Goal: Task Accomplishment & Management: Manage account settings

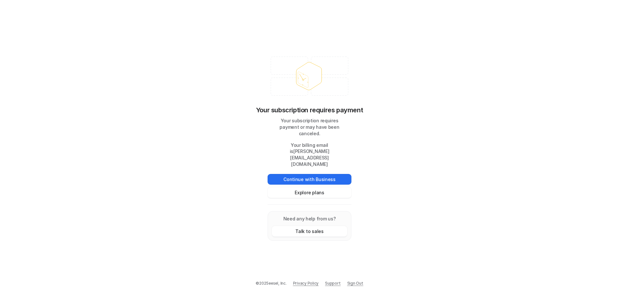
click at [359, 282] on link "Sign Out" at bounding box center [355, 283] width 16 height 6
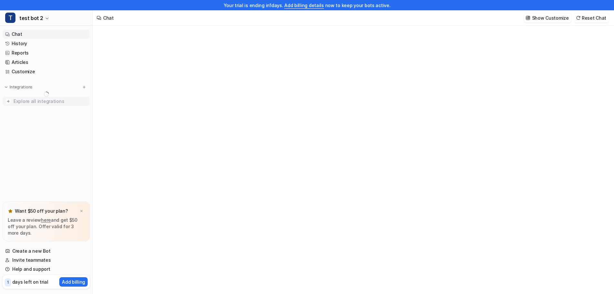
type textarea "**********"
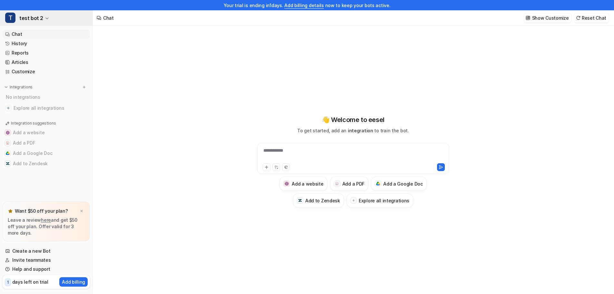
click at [34, 18] on span "test bot 2" at bounding box center [31, 18] width 24 height 9
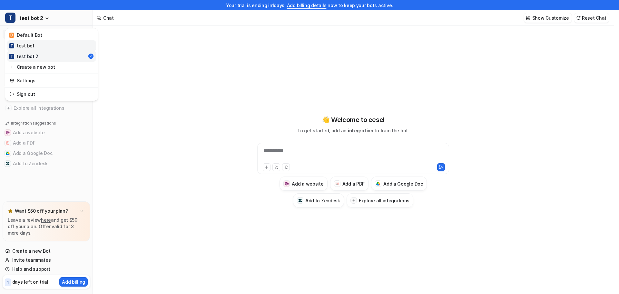
click at [38, 45] on link "T test bot" at bounding box center [51, 45] width 89 height 11
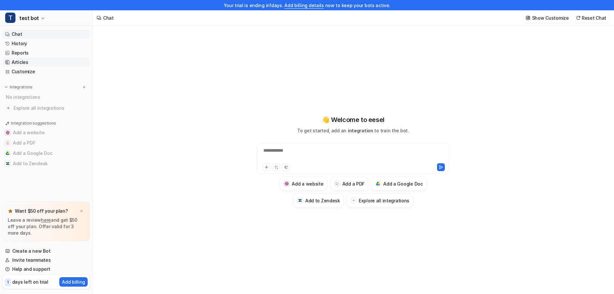
click at [35, 62] on link "Articles" at bounding box center [46, 62] width 87 height 9
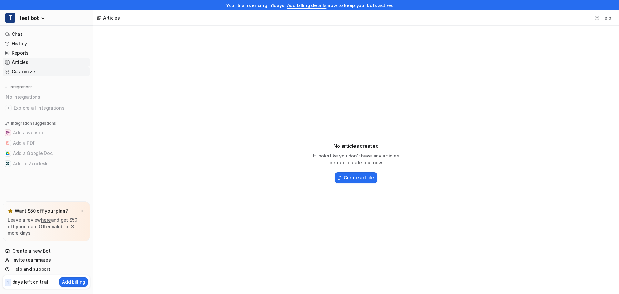
click at [34, 71] on link "Customize" at bounding box center [46, 71] width 87 height 9
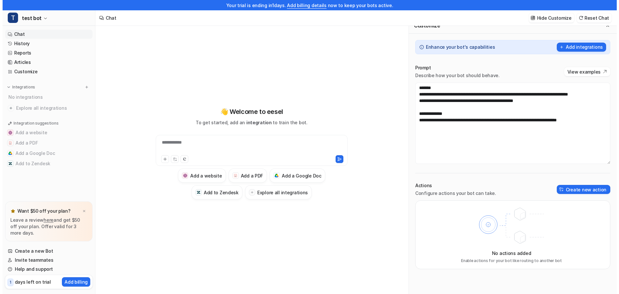
scroll to position [10, 0]
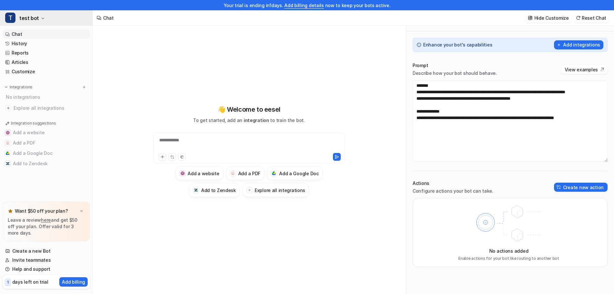
click at [44, 20] on button "T test bot" at bounding box center [46, 17] width 93 height 15
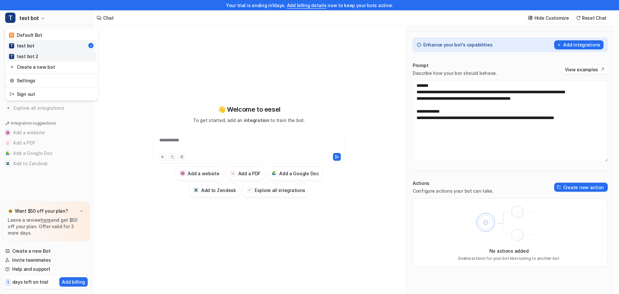
click at [43, 58] on link "T test bot 2" at bounding box center [51, 56] width 89 height 11
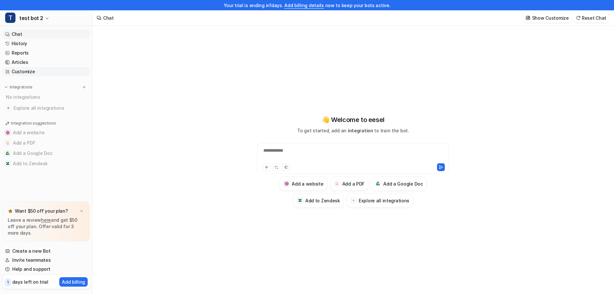
click at [57, 72] on link "Customize" at bounding box center [46, 71] width 87 height 9
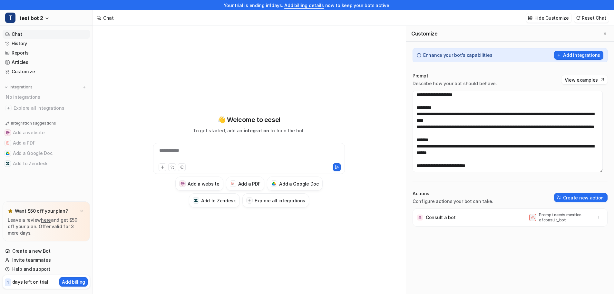
scroll to position [26, 0]
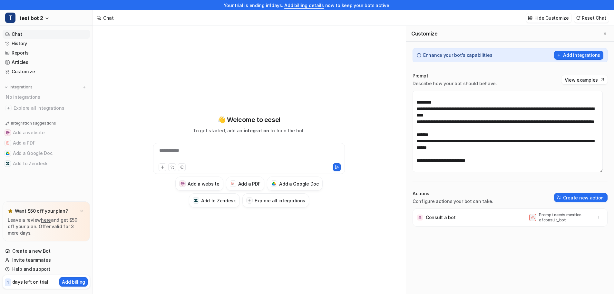
click at [288, 162] on div at bounding box center [249, 166] width 189 height 9
click at [287, 156] on div "**********" at bounding box center [249, 154] width 189 height 15
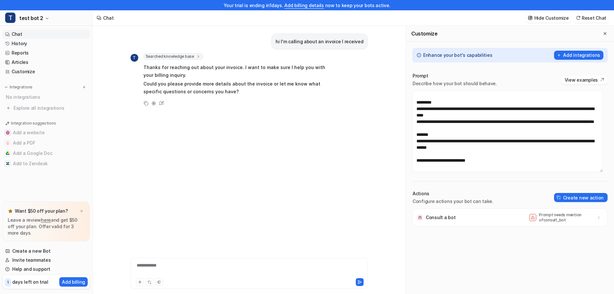
scroll to position [27, 0]
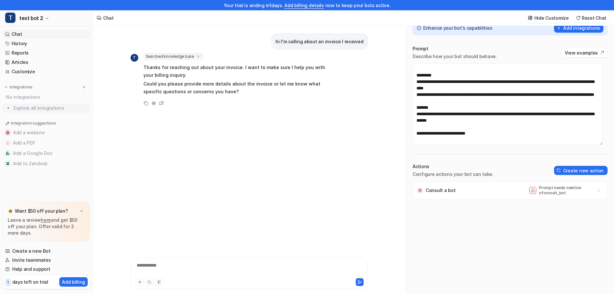
click at [30, 107] on span "Explore all integrations" at bounding box center [51, 108] width 74 height 10
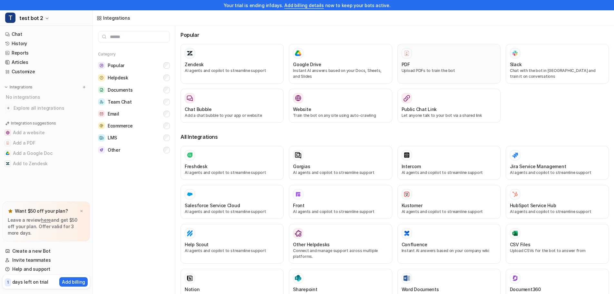
click at [428, 57] on div at bounding box center [449, 53] width 95 height 10
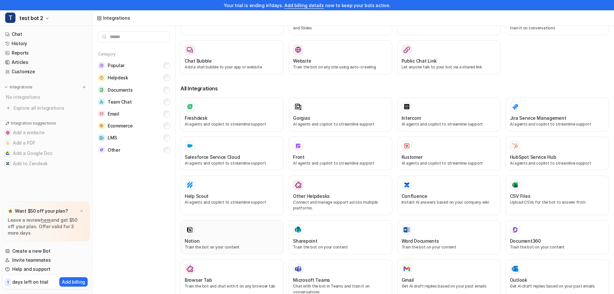
scroll to position [97, 0]
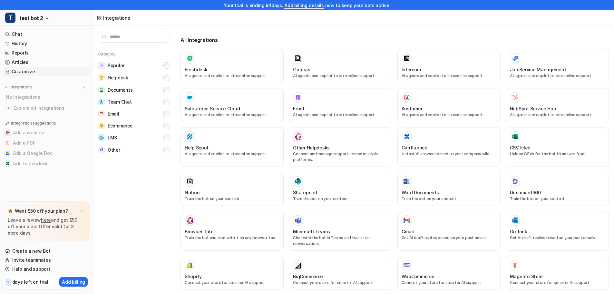
click at [27, 72] on link "Customize" at bounding box center [46, 71] width 87 height 9
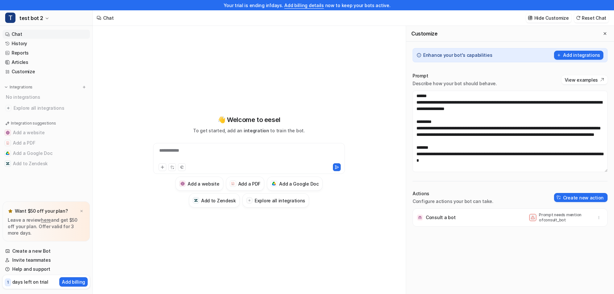
click at [549, 219] on p "Prompt needs mention of consult_bot" at bounding box center [565, 217] width 52 height 10
click at [597, 218] on button "button" at bounding box center [598, 217] width 9 height 9
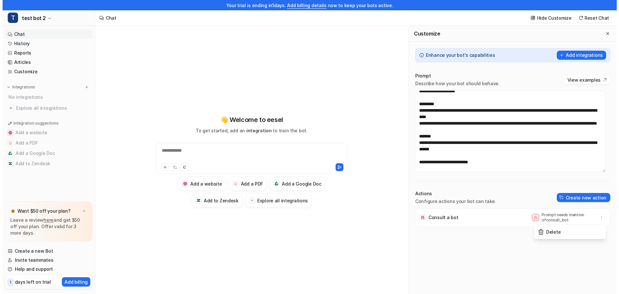
scroll to position [26, 0]
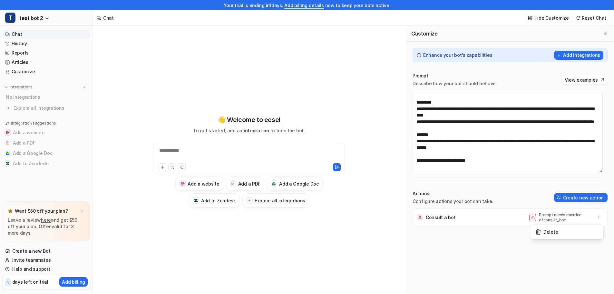
click at [531, 219] on icon at bounding box center [533, 217] width 4 height 4
click at [570, 198] on button "Create new action" at bounding box center [581, 197] width 54 height 9
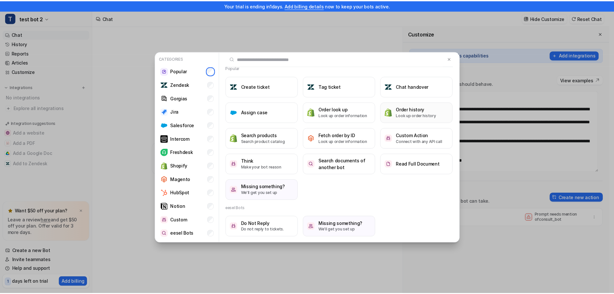
scroll to position [0, 0]
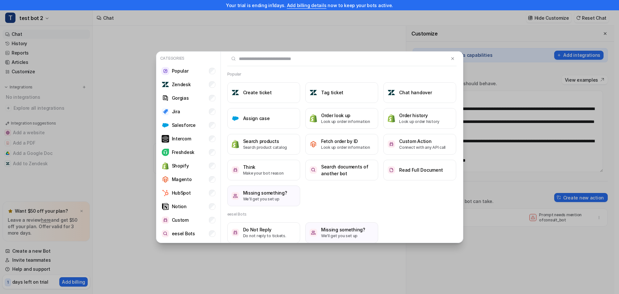
click at [548, 240] on div "Categories Popular Zendesk Gorgias Jira Salesforce Intercom Freshdesk Shopify M…" at bounding box center [309, 147] width 619 height 294
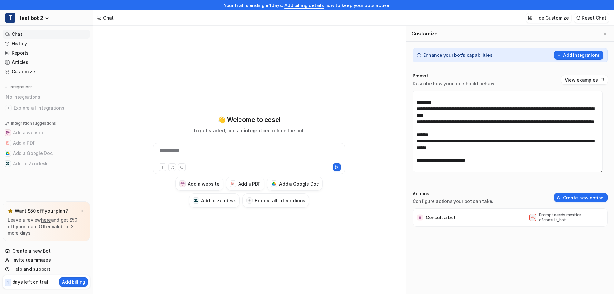
click at [539, 221] on p "Prompt needs mention of consult_bot" at bounding box center [565, 217] width 52 height 10
click at [597, 217] on icon "button" at bounding box center [599, 217] width 5 height 5
click at [567, 230] on button "Delete" at bounding box center [567, 232] width 70 height 12
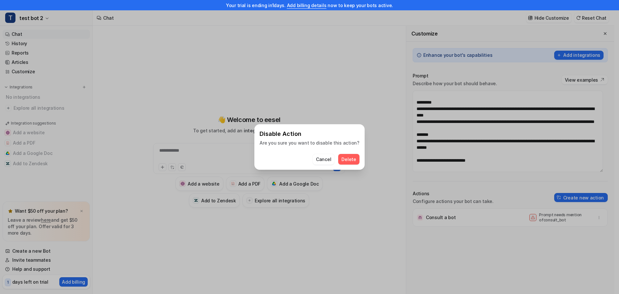
click at [341, 159] on span "Delete" at bounding box center [348, 159] width 15 height 7
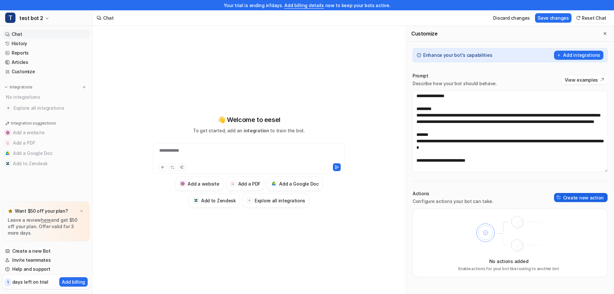
click at [577, 197] on button "Create new action" at bounding box center [581, 197] width 54 height 9
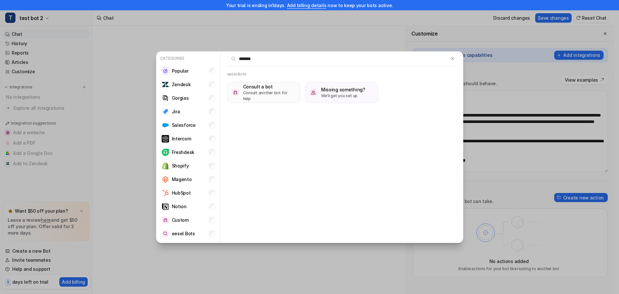
type input "*******"
click at [272, 94] on p "Consult another bot for help" at bounding box center [269, 96] width 53 height 12
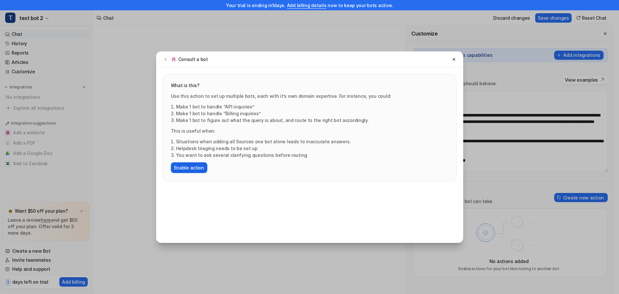
click at [191, 166] on button "Enable action" at bounding box center [189, 167] width 36 height 11
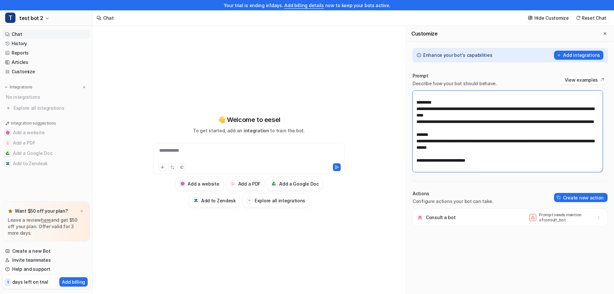
click at [497, 159] on textarea "**********" at bounding box center [508, 131] width 190 height 81
click at [484, 160] on textarea "**********" at bounding box center [508, 131] width 190 height 81
drag, startPoint x: 444, startPoint y: 161, endPoint x: 413, endPoint y: 160, distance: 30.6
click at [413, 160] on textarea "**********" at bounding box center [508, 131] width 190 height 81
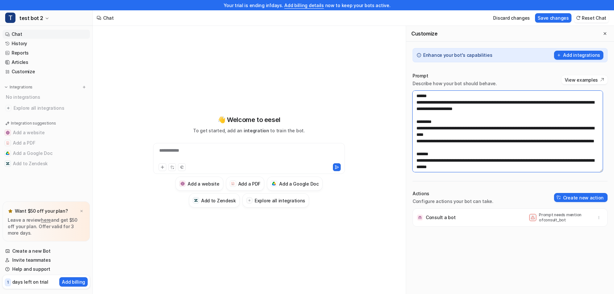
drag, startPoint x: 431, startPoint y: 130, endPoint x: 411, endPoint y: 130, distance: 20.6
click at [411, 130] on div "**********" at bounding box center [510, 198] width 208 height 265
drag, startPoint x: 477, startPoint y: 142, endPoint x: 470, endPoint y: 142, distance: 7.8
click at [470, 142] on textarea "**********" at bounding box center [508, 131] width 190 height 81
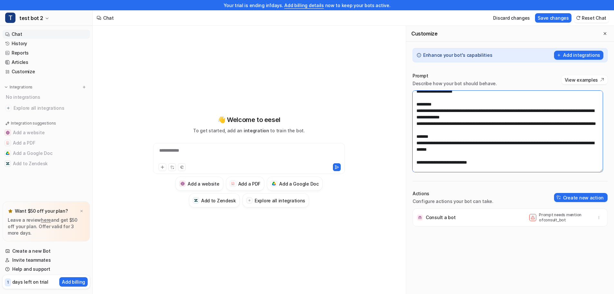
scroll to position [26, 0]
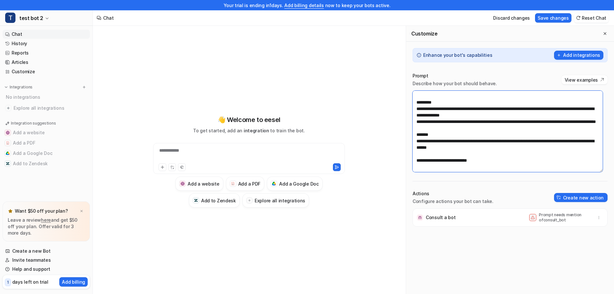
click at [493, 158] on textarea "**********" at bounding box center [508, 131] width 190 height 81
click at [448, 160] on textarea "**********" at bounding box center [508, 131] width 190 height 81
type textarea "**********"
click at [560, 14] on button "Save changes" at bounding box center [553, 17] width 36 height 9
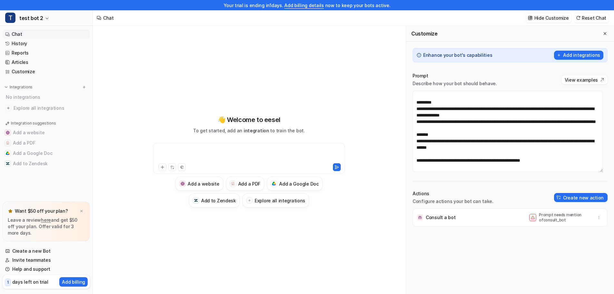
click at [213, 150] on div at bounding box center [249, 154] width 189 height 15
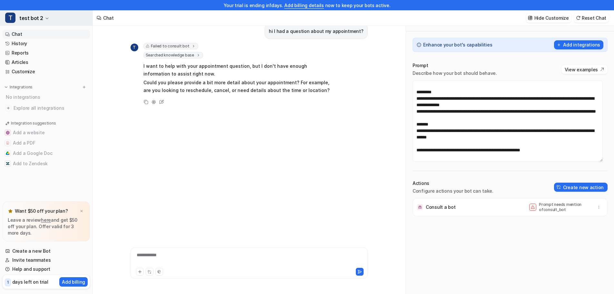
click at [47, 18] on icon "button" at bounding box center [47, 18] width 4 height 4
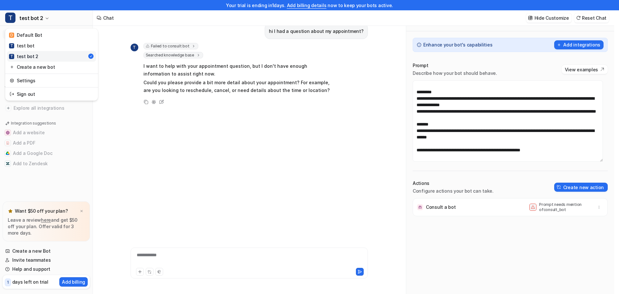
click at [563, 151] on div "Your trial is ending in 1 days. Add billing details now to keep your bots activ…" at bounding box center [307, 137] width 614 height 294
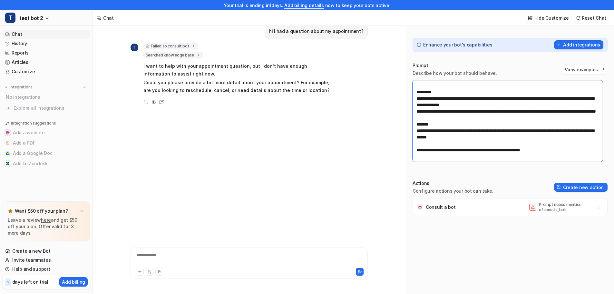
click at [556, 149] on textarea "**********" at bounding box center [508, 120] width 190 height 81
type textarea "**********"
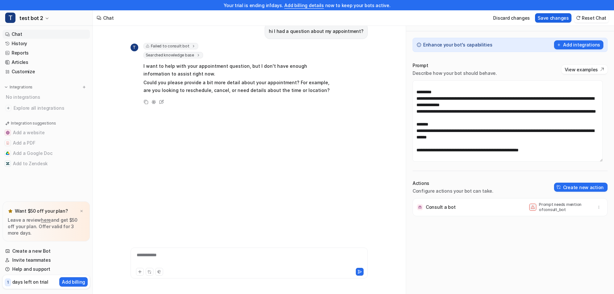
click at [565, 14] on button "Save changes" at bounding box center [553, 17] width 36 height 9
click at [38, 20] on span "test bot 2" at bounding box center [31, 18] width 24 height 9
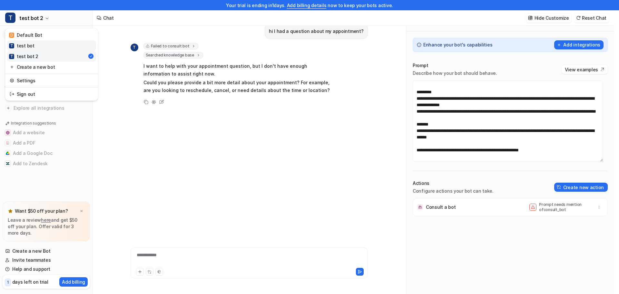
click at [34, 46] on link "T test bot" at bounding box center [51, 45] width 89 height 11
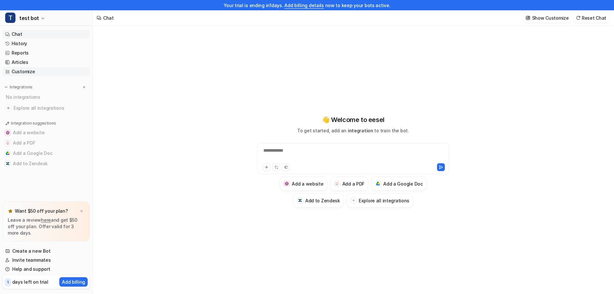
click at [39, 70] on link "Customize" at bounding box center [46, 71] width 87 height 9
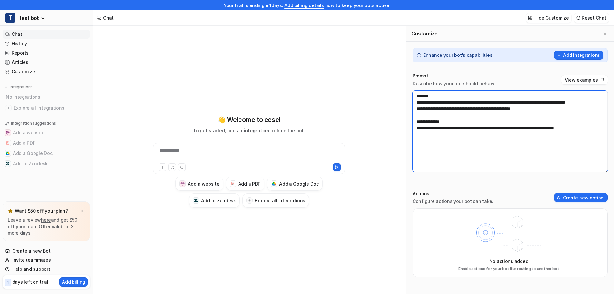
click at [585, 134] on textarea "**********" at bounding box center [510, 131] width 195 height 81
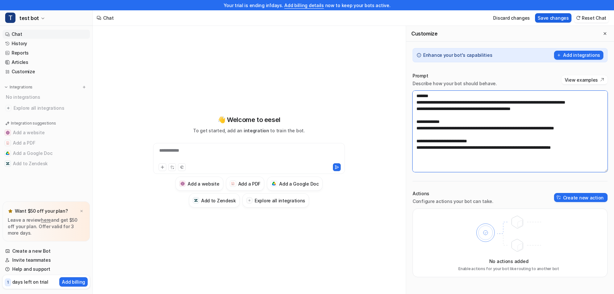
type textarea "**********"
click at [564, 22] on button "Save changes" at bounding box center [553, 17] width 36 height 9
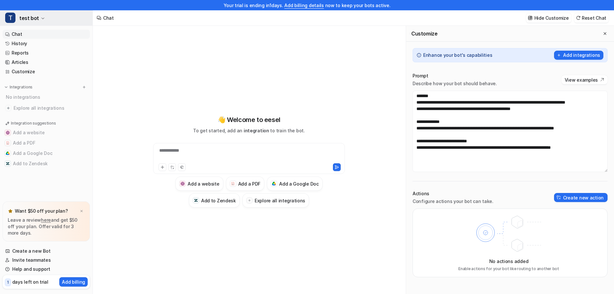
click at [39, 23] on button "T test bot" at bounding box center [46, 17] width 93 height 15
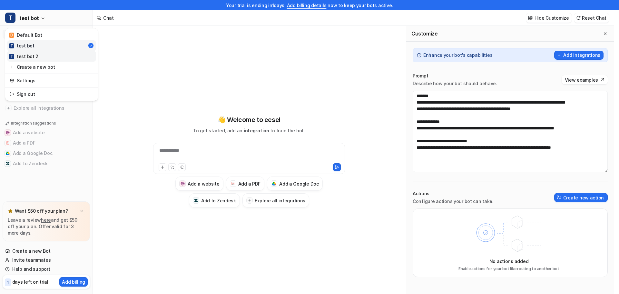
click at [39, 54] on link "T test bot 2" at bounding box center [51, 56] width 89 height 11
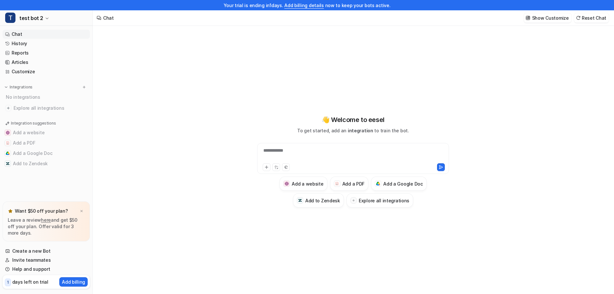
click at [348, 148] on div "**********" at bounding box center [353, 154] width 189 height 15
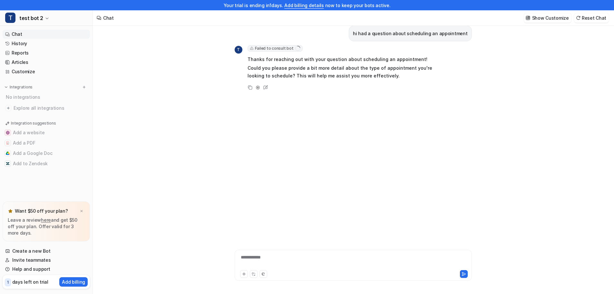
scroll to position [10, 0]
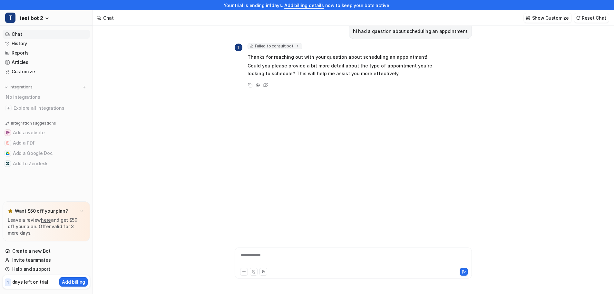
click at [284, 44] on span "Failed to consult bot" at bounding box center [275, 46] width 55 height 6
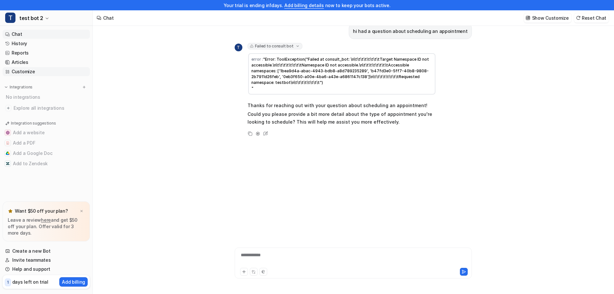
click at [44, 69] on link "Customize" at bounding box center [46, 71] width 87 height 9
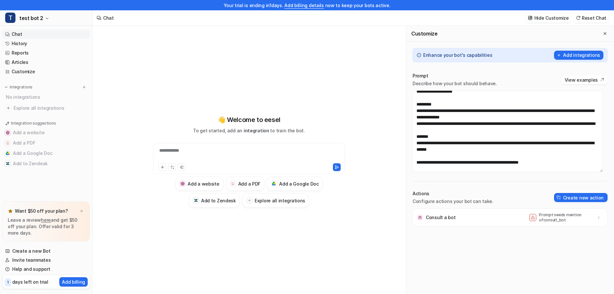
scroll to position [26, 0]
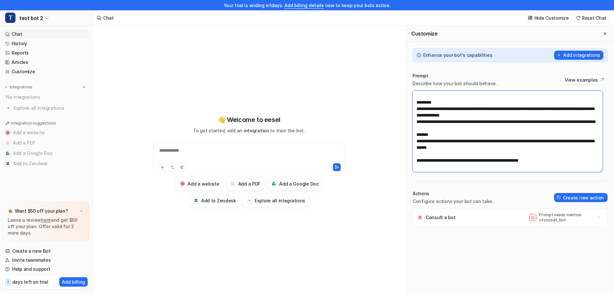
drag, startPoint x: 553, startPoint y: 161, endPoint x: 412, endPoint y: 162, distance: 141.2
click at [412, 162] on div "**********" at bounding box center [510, 198] width 208 height 265
type textarea "**********"
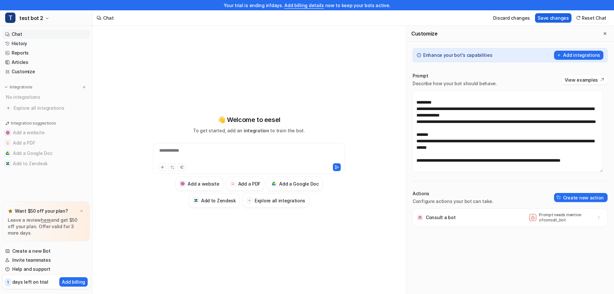
click at [561, 16] on button "Save changes" at bounding box center [553, 17] width 36 height 9
click at [220, 148] on div "**********" at bounding box center [249, 154] width 189 height 15
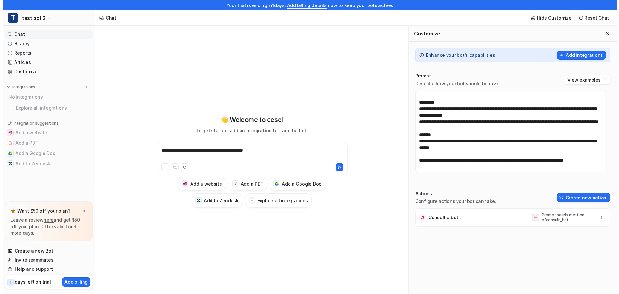
scroll to position [10, 0]
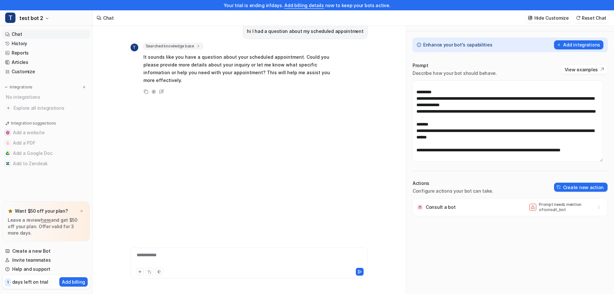
click at [288, 265] on div "**********" at bounding box center [249, 258] width 234 height 15
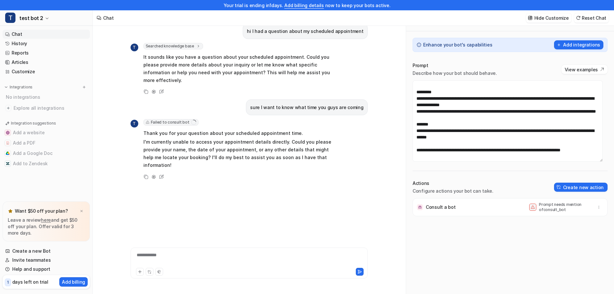
click at [184, 119] on span "Failed to consult bot" at bounding box center [170, 122] width 55 height 6
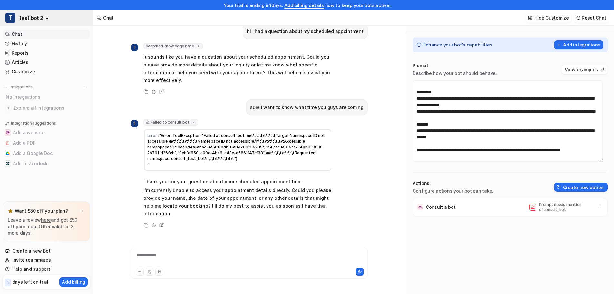
click at [50, 18] on button "T test bot 2" at bounding box center [46, 17] width 93 height 15
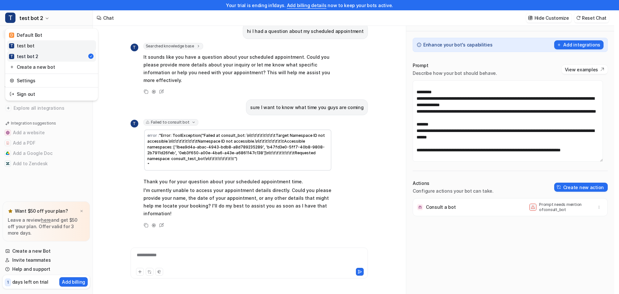
click at [55, 48] on link "T test bot" at bounding box center [51, 45] width 89 height 11
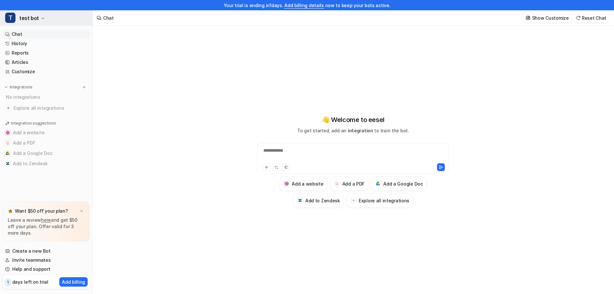
click at [41, 17] on icon "button" at bounding box center [43, 18] width 4 height 4
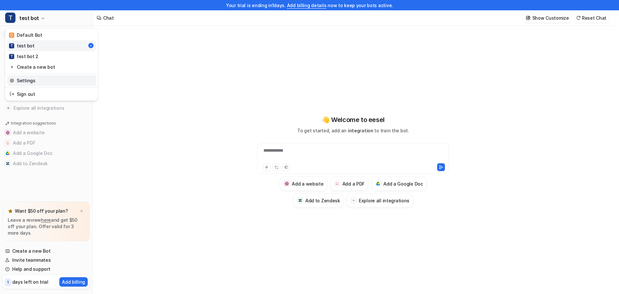
click at [34, 82] on link "Settings" at bounding box center [51, 80] width 89 height 11
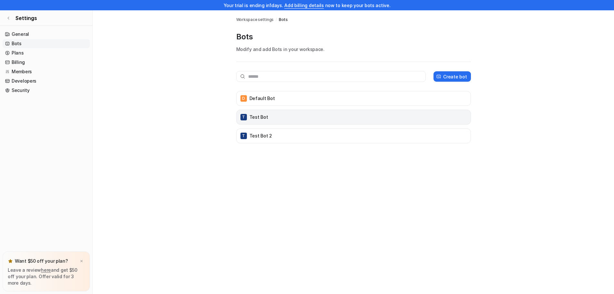
click at [435, 114] on div "T test bot" at bounding box center [353, 116] width 229 height 9
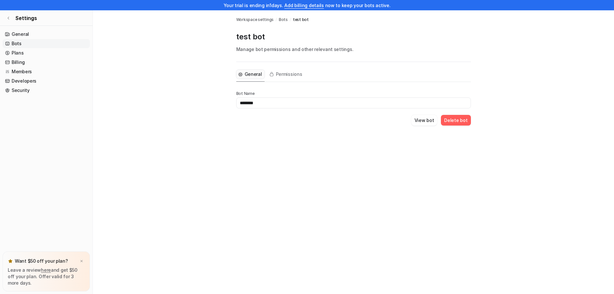
click at [278, 104] on input "********" at bounding box center [353, 102] width 235 height 11
click at [248, 103] on input "********" at bounding box center [353, 102] width 235 height 11
click at [19, 19] on span "Settings" at bounding box center [26, 18] width 22 height 8
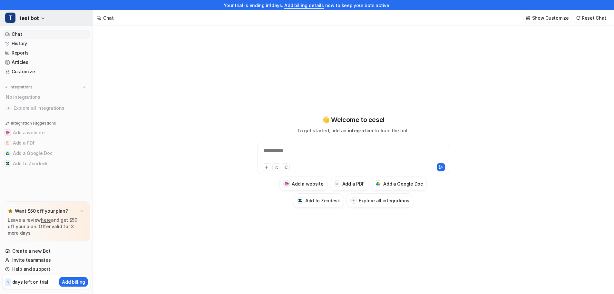
click at [41, 19] on icon "button" at bounding box center [43, 18] width 4 height 4
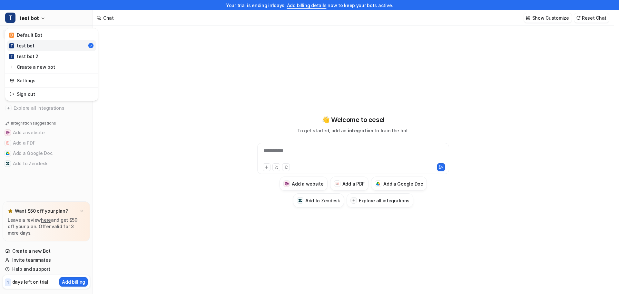
click at [69, 47] on link "T test bot" at bounding box center [51, 45] width 89 height 11
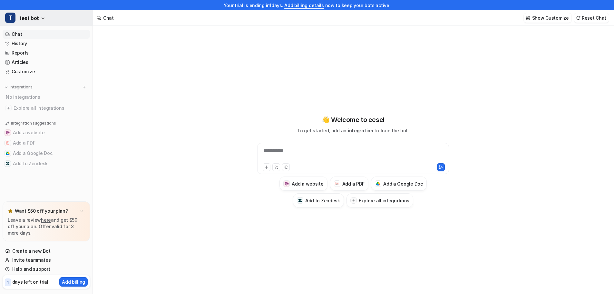
click at [22, 19] on span "test bot" at bounding box center [29, 18] width 20 height 9
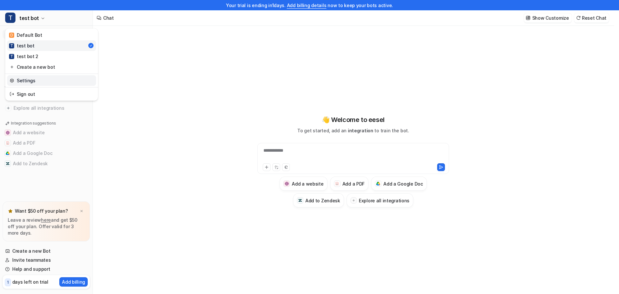
click at [43, 81] on link "Settings" at bounding box center [51, 80] width 89 height 11
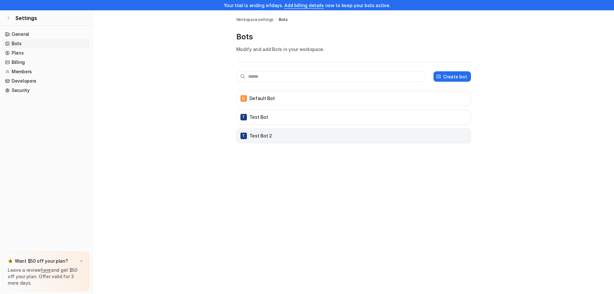
click at [262, 139] on div "T test bot 2" at bounding box center [353, 135] width 229 height 9
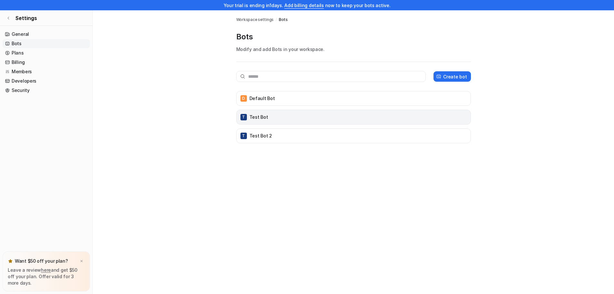
click at [265, 120] on p "test bot" at bounding box center [258, 117] width 19 height 6
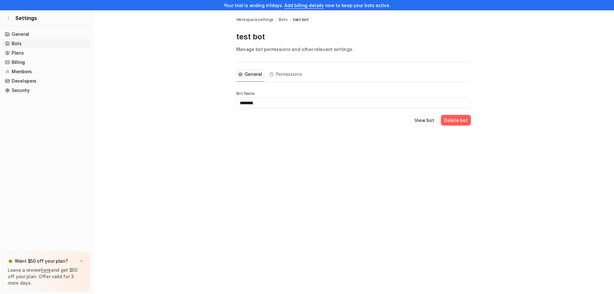
click at [249, 102] on input "********" at bounding box center [353, 102] width 235 height 11
type input "*******"
click at [337, 135] on div "General Permissions Bot Name ******* View bot Delete bot" at bounding box center [353, 101] width 235 height 79
click at [429, 120] on button "View bot" at bounding box center [424, 120] width 26 height 11
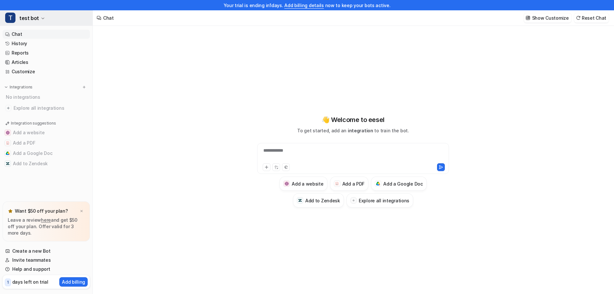
click at [36, 19] on span "test bot" at bounding box center [29, 18] width 20 height 9
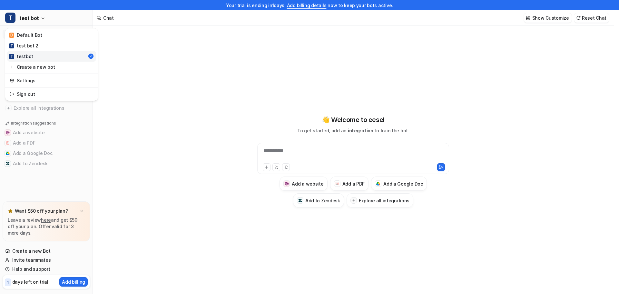
click at [347, 47] on div "**********" at bounding box center [307, 147] width 614 height 294
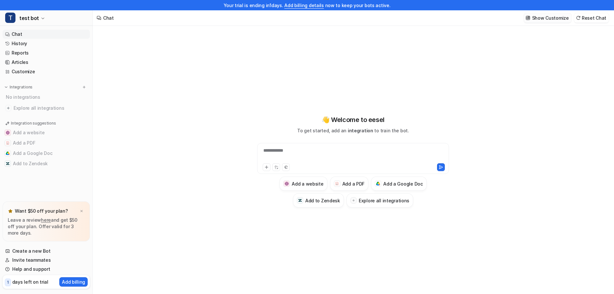
click at [539, 21] on p "Show Customize" at bounding box center [550, 18] width 37 height 7
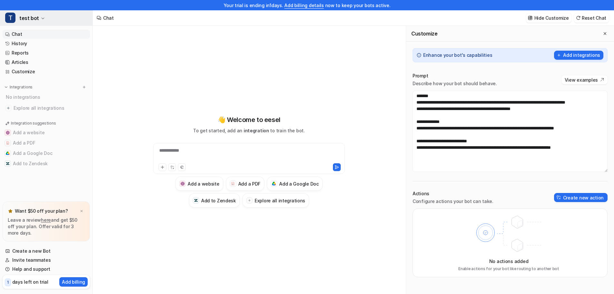
click at [31, 22] on span "test bot" at bounding box center [29, 18] width 20 height 9
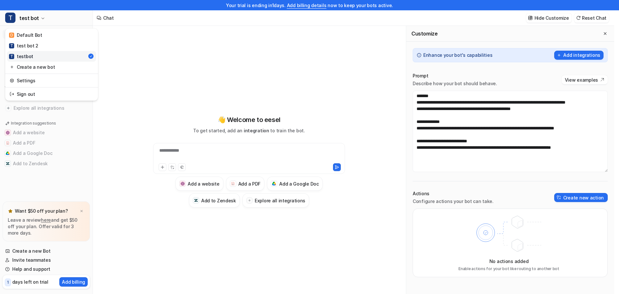
click at [41, 55] on link "T testbot" at bounding box center [51, 56] width 89 height 11
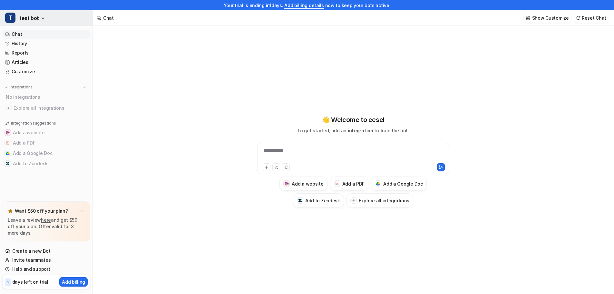
click at [40, 22] on button "T test bot" at bounding box center [46, 17] width 93 height 15
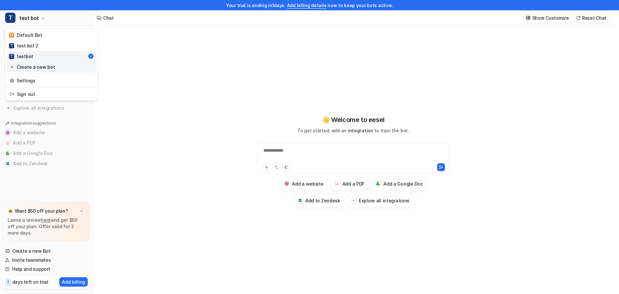
click at [36, 71] on link "Create a new bot" at bounding box center [51, 67] width 89 height 11
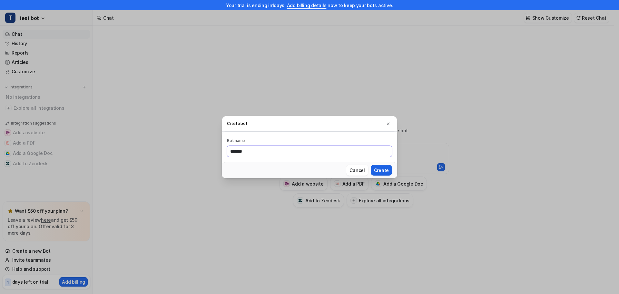
type input "*******"
click at [382, 167] on button "Create" at bounding box center [381, 170] width 21 height 11
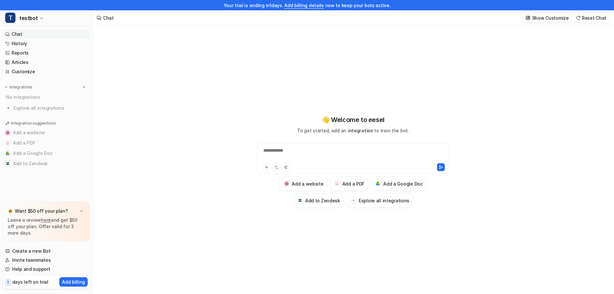
click at [561, 15] on p "Show Customize" at bounding box center [550, 18] width 37 height 7
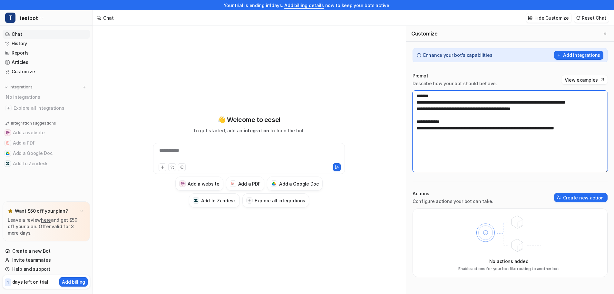
click at [522, 139] on textarea "**********" at bounding box center [510, 131] width 195 height 81
click at [591, 138] on textarea "**********" at bounding box center [510, 131] width 195 height 81
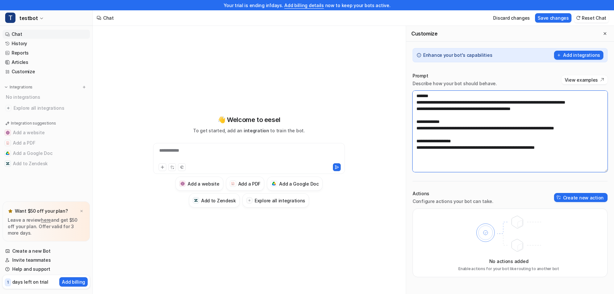
type textarea "**********"
click at [557, 13] on div "Discard changes Save changes Reset Chat" at bounding box center [549, 18] width 123 height 15
click at [557, 15] on button "Save changes" at bounding box center [553, 17] width 36 height 9
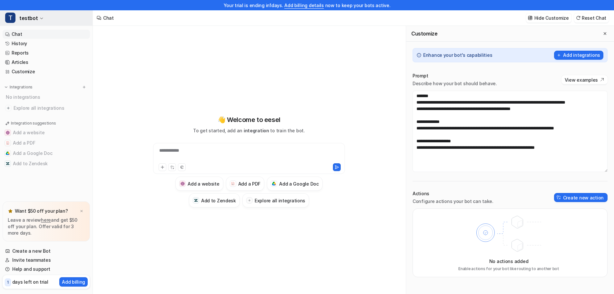
click at [36, 19] on button "T testbot" at bounding box center [46, 17] width 93 height 15
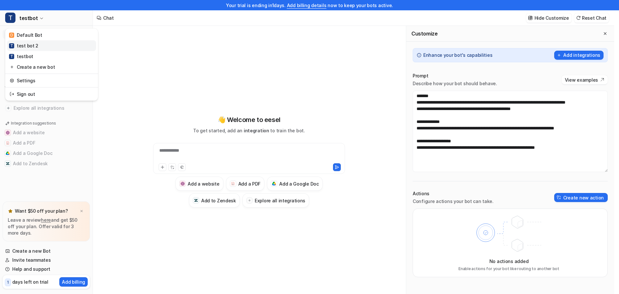
click at [41, 46] on link "T test bot 2" at bounding box center [51, 45] width 89 height 11
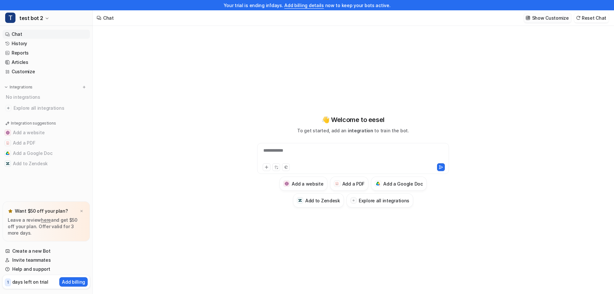
click at [546, 17] on p "Show Customize" at bounding box center [550, 18] width 37 height 7
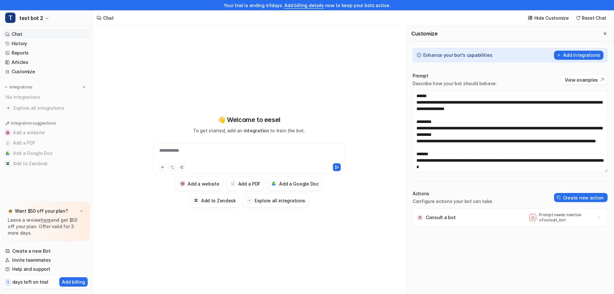
scroll to position [32, 0]
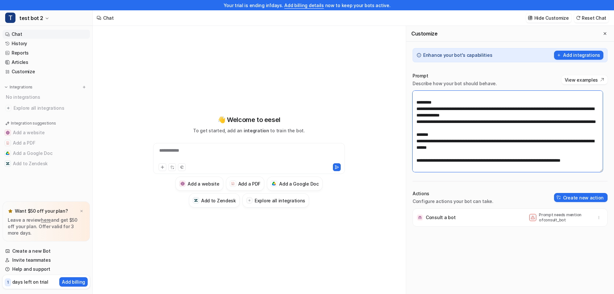
drag, startPoint x: 453, startPoint y: 160, endPoint x: 441, endPoint y: 160, distance: 12.6
click at [441, 160] on textarea "**********" at bounding box center [508, 131] width 190 height 81
type textarea "**********"
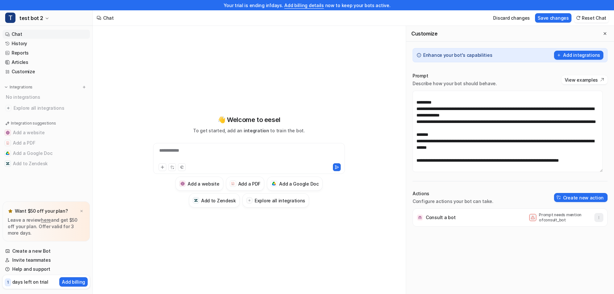
click at [597, 218] on icon "button" at bounding box center [599, 217] width 5 height 5
click at [481, 217] on div "Consult a bot Prompt needs mention of consult_bot Delete" at bounding box center [509, 217] width 189 height 18
click at [451, 163] on textarea "**********" at bounding box center [508, 131] width 190 height 81
click at [553, 20] on button "Save changes" at bounding box center [553, 17] width 36 height 9
click at [253, 153] on div at bounding box center [249, 154] width 189 height 15
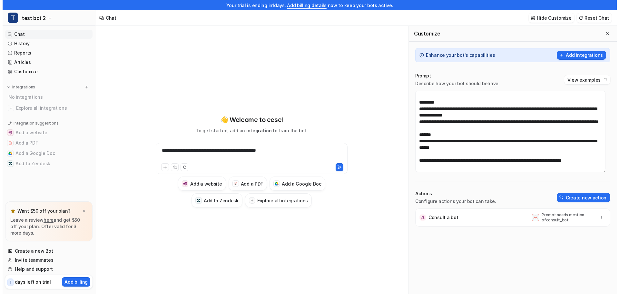
scroll to position [10, 0]
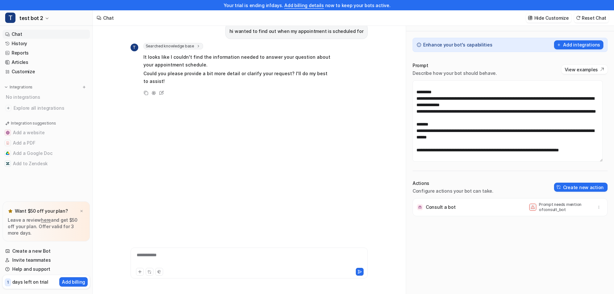
click at [240, 252] on div "**********" at bounding box center [249, 258] width 234 height 15
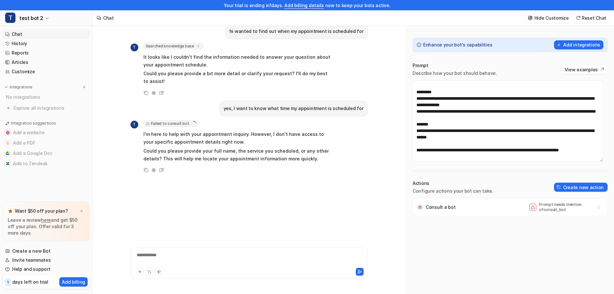
click at [164, 123] on span "Failed to consult bot" at bounding box center [170, 123] width 55 height 6
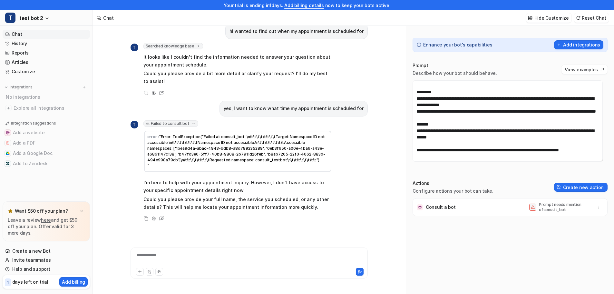
click at [503, 206] on div "Consult a bot Prompt needs mention of consult_bot" at bounding box center [509, 207] width 189 height 18
click at [569, 183] on button "Create new action" at bounding box center [581, 186] width 54 height 9
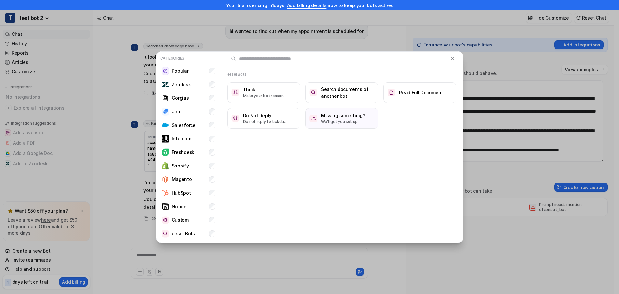
click at [310, 57] on input "text" at bounding box center [338, 59] width 222 height 14
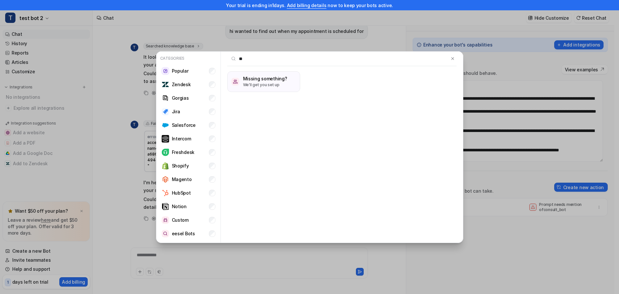
type input "*"
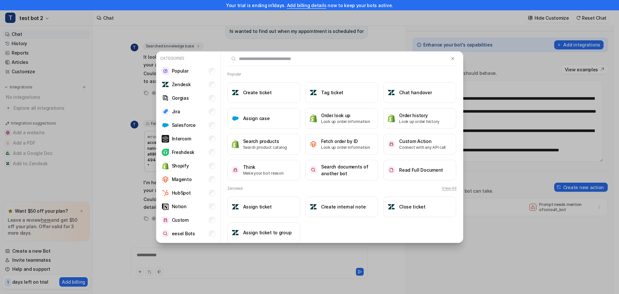
click at [285, 60] on input "text" at bounding box center [338, 59] width 222 height 14
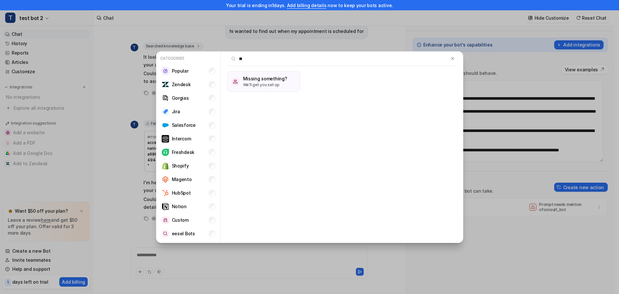
type input "*"
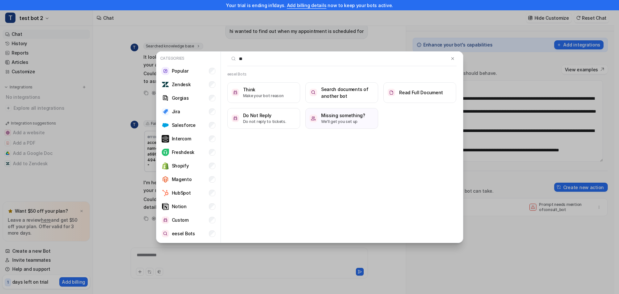
type input "*"
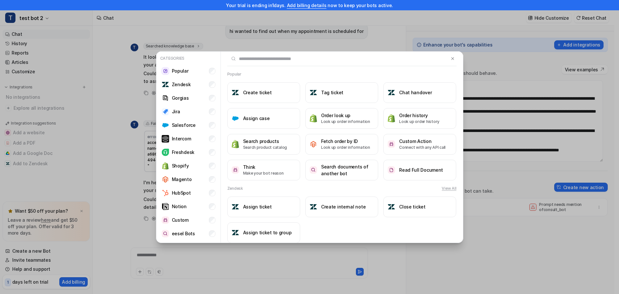
click at [532, 143] on div "Categories Popular Zendesk Gorgias Jira Salesforce Intercom Freshdesk Shopify M…" at bounding box center [309, 147] width 619 height 294
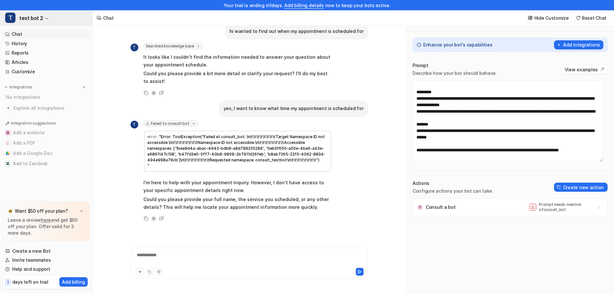
click at [41, 19] on span "test bot 2" at bounding box center [31, 18] width 24 height 9
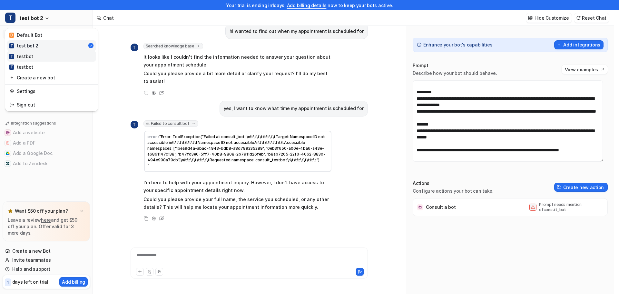
click at [33, 53] on link "T testbot" at bounding box center [51, 56] width 89 height 11
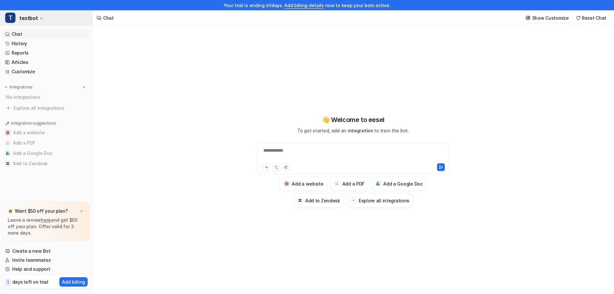
click at [35, 22] on span "testbot" at bounding box center [28, 18] width 18 height 9
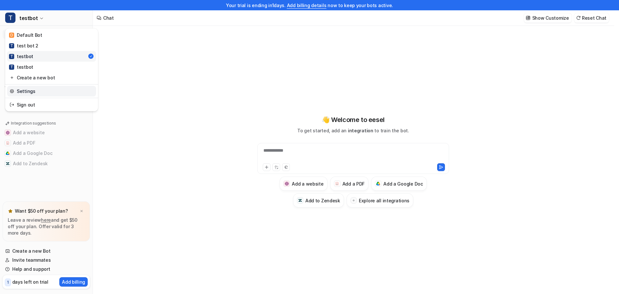
click at [19, 93] on link "Settings" at bounding box center [51, 91] width 89 height 11
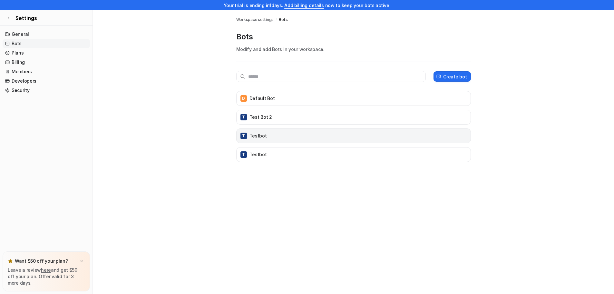
click at [460, 140] on div "T testbot" at bounding box center [353, 135] width 229 height 9
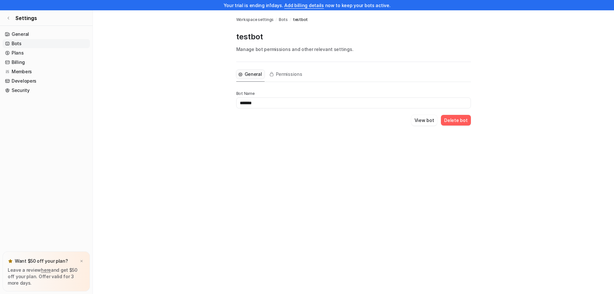
click at [446, 117] on button "Delete bot" at bounding box center [456, 120] width 30 height 11
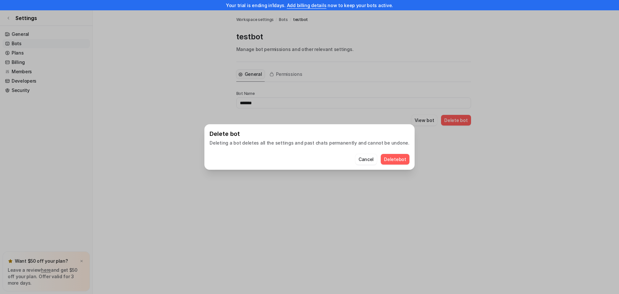
click at [383, 159] on button "Delete bot" at bounding box center [395, 159] width 29 height 11
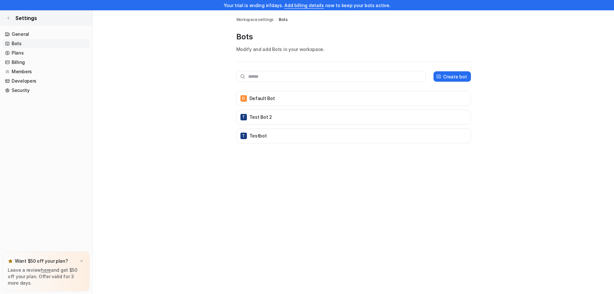
click at [5, 21] on link "Settings" at bounding box center [46, 17] width 93 height 15
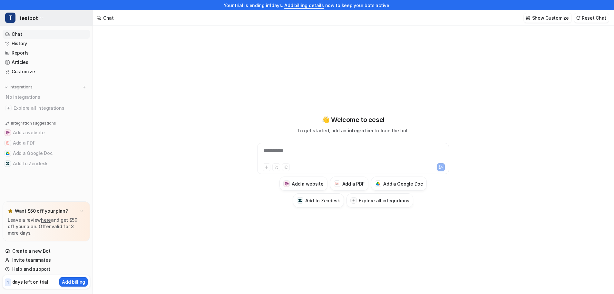
click at [33, 20] on span "testbot" at bounding box center [28, 18] width 18 height 9
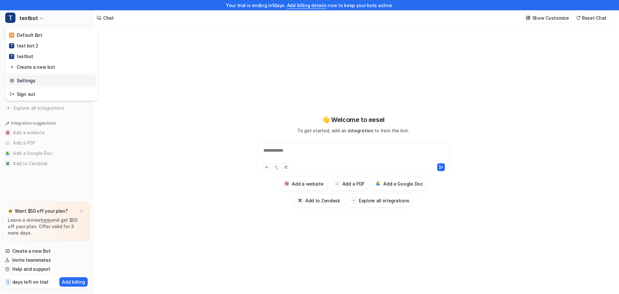
click at [29, 82] on link "Settings" at bounding box center [51, 80] width 89 height 11
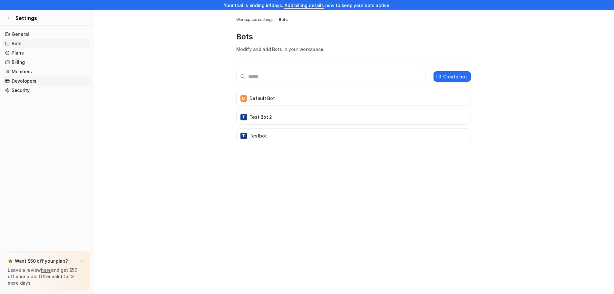
click at [23, 77] on link "Developers" at bounding box center [46, 80] width 87 height 9
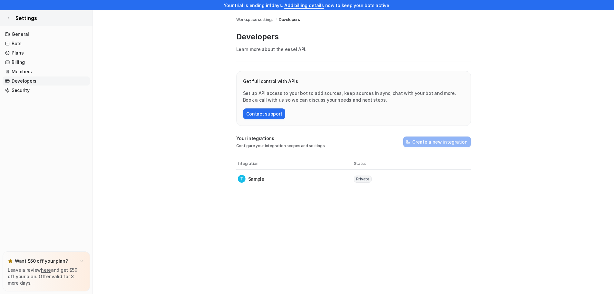
click at [12, 14] on link "Settings" at bounding box center [46, 17] width 93 height 15
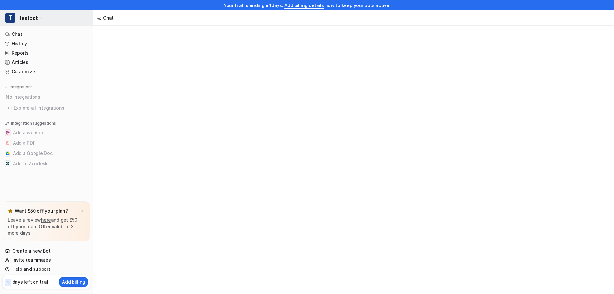
click at [12, 15] on span "T" at bounding box center [10, 18] width 10 height 10
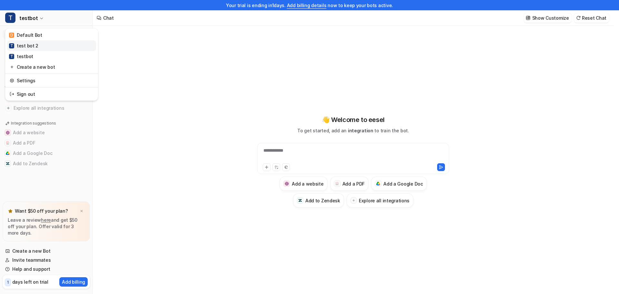
click at [27, 44] on div "T test bot 2" at bounding box center [23, 45] width 29 height 7
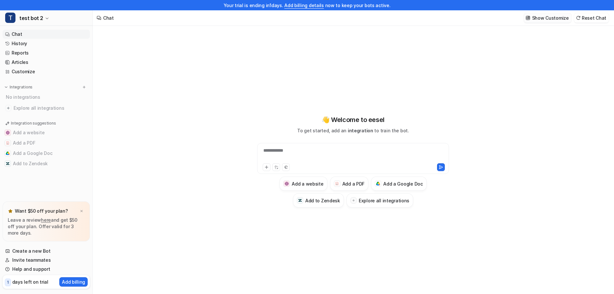
click at [559, 16] on p "Show Customize" at bounding box center [550, 18] width 37 height 7
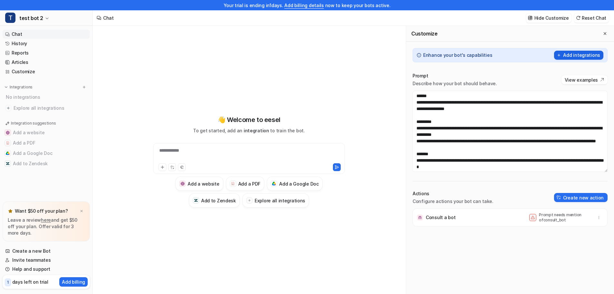
click at [558, 53] on button "Add integrations" at bounding box center [578, 55] width 49 height 9
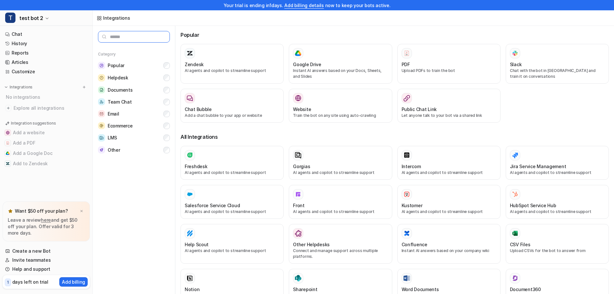
click at [158, 34] on input "text" at bounding box center [134, 37] width 72 height 12
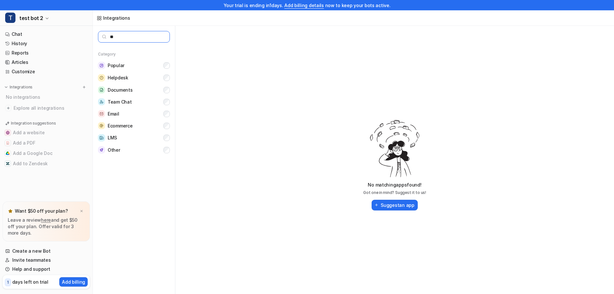
type input "*"
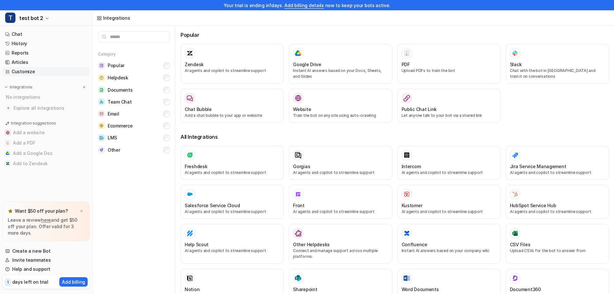
click at [32, 71] on link "Customize" at bounding box center [46, 71] width 87 height 9
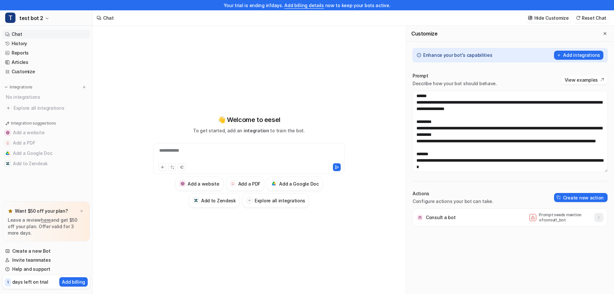
click at [597, 217] on icon "button" at bounding box center [599, 217] width 5 height 5
click at [563, 230] on button "Delete" at bounding box center [567, 232] width 70 height 12
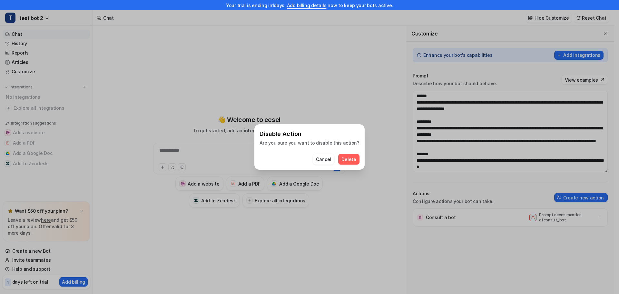
click at [342, 157] on span "Delete" at bounding box center [348, 159] width 15 height 7
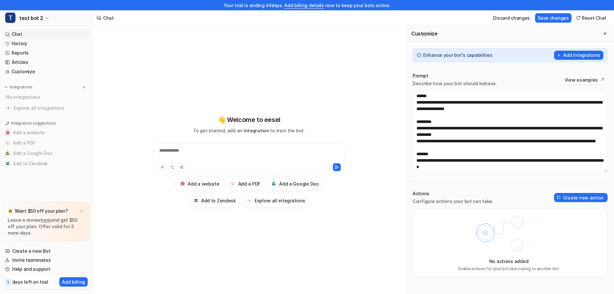
click at [581, 202] on div "Actions Configure actions your bot can take. Create new action" at bounding box center [510, 197] width 195 height 14
click at [581, 200] on button "Create new action" at bounding box center [581, 197] width 54 height 9
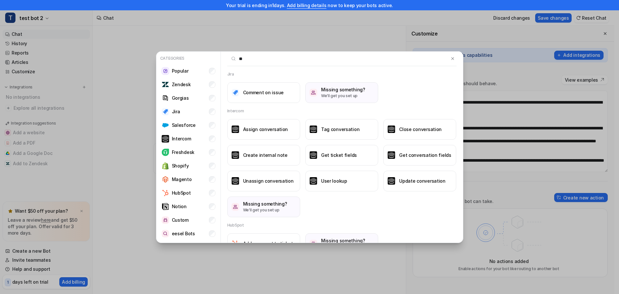
type input "*"
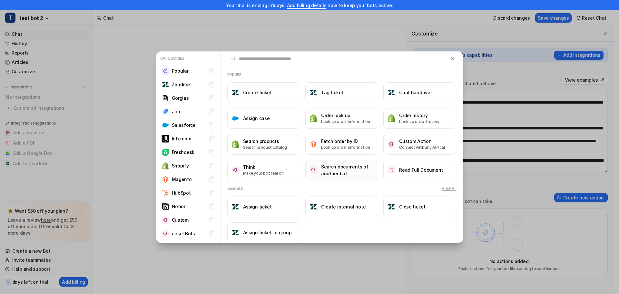
click at [347, 167] on h3 "Search documents of another bot" at bounding box center [347, 170] width 53 height 14
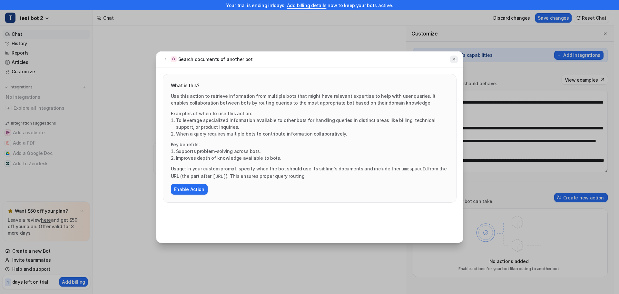
click at [453, 60] on icon at bounding box center [454, 59] width 5 height 5
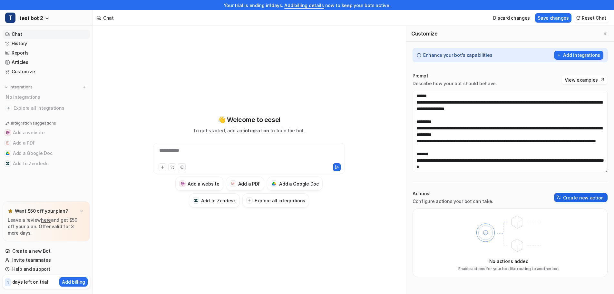
click at [601, 199] on button "Create new action" at bounding box center [581, 197] width 54 height 9
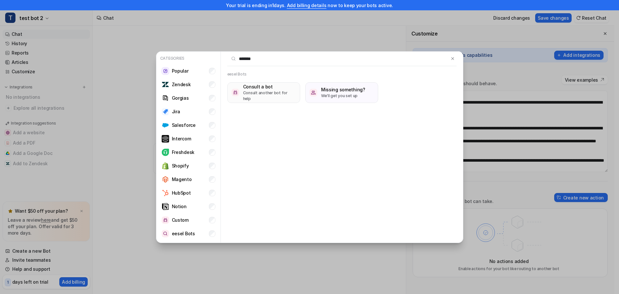
type input "*******"
click at [242, 93] on button "Consult a bot Consult another bot for help" at bounding box center [263, 92] width 73 height 21
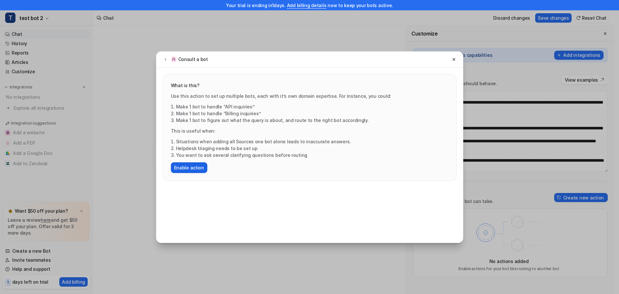
click at [197, 167] on button "Enable action" at bounding box center [189, 167] width 36 height 11
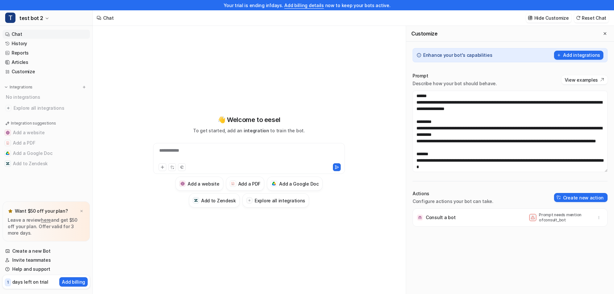
scroll to position [32, 0]
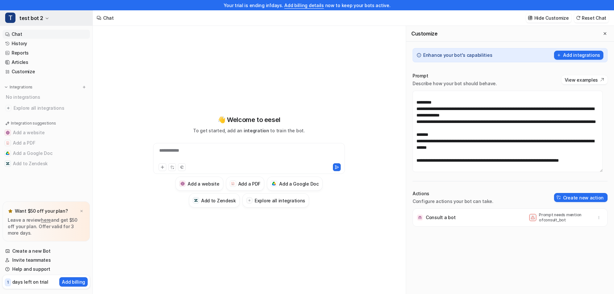
click at [38, 14] on span "test bot 2" at bounding box center [31, 18] width 24 height 9
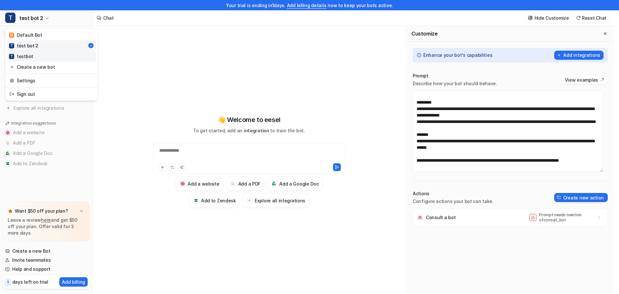
click at [41, 58] on link "T testbot" at bounding box center [51, 56] width 89 height 11
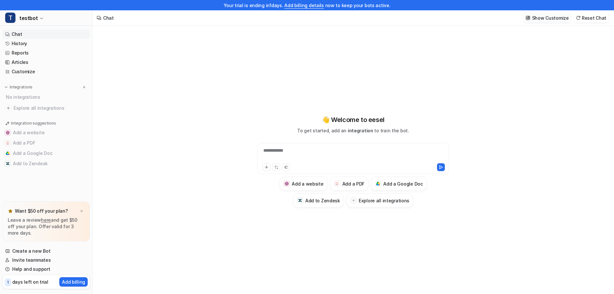
click at [552, 19] on p "Show Customize" at bounding box center [550, 18] width 37 height 7
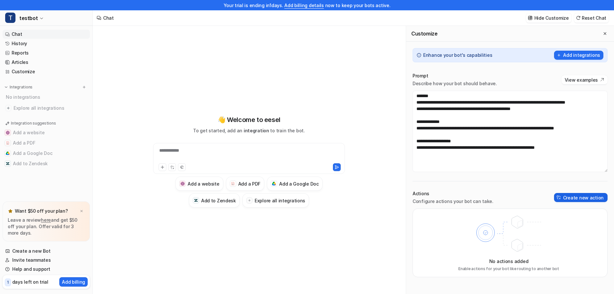
click at [572, 200] on button "Create new action" at bounding box center [581, 197] width 54 height 9
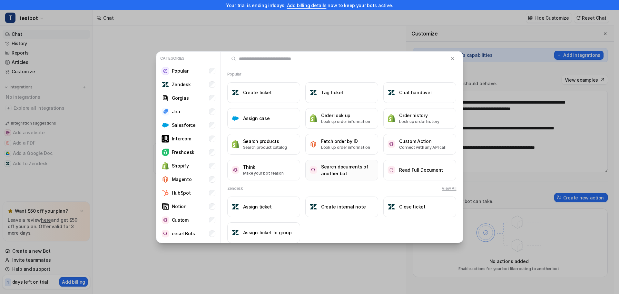
click at [343, 172] on h3 "Search documents of another bot" at bounding box center [347, 170] width 53 height 14
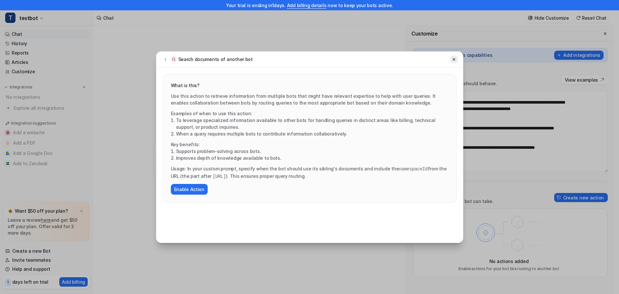
click at [452, 63] on button at bounding box center [454, 59] width 8 height 8
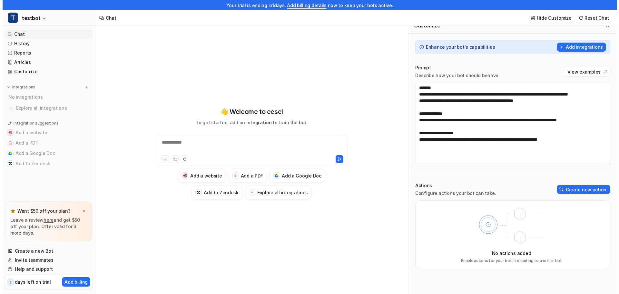
scroll to position [10, 0]
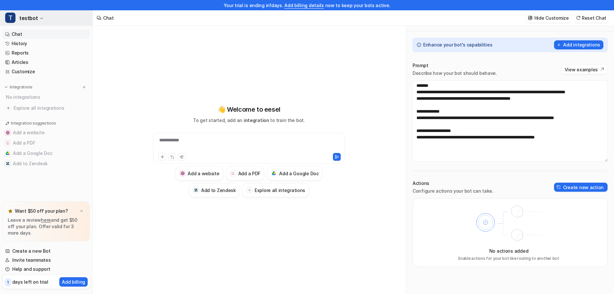
click at [38, 16] on button "T testbot" at bounding box center [46, 17] width 93 height 15
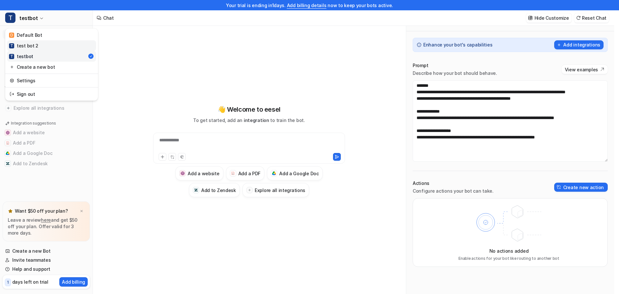
click at [44, 49] on link "T test bot 2" at bounding box center [51, 45] width 89 height 11
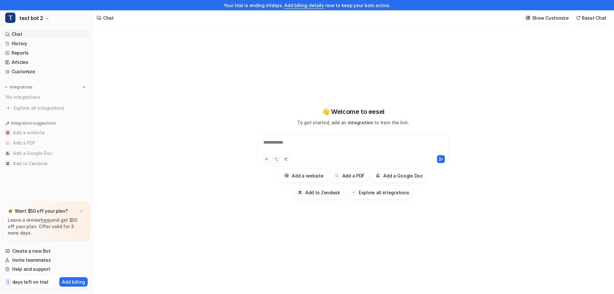
scroll to position [10, 0]
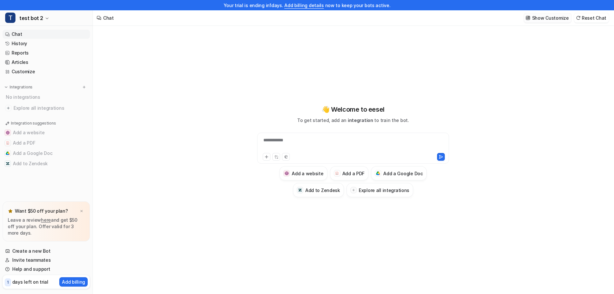
click at [551, 19] on p "Show Customize" at bounding box center [550, 18] width 37 height 7
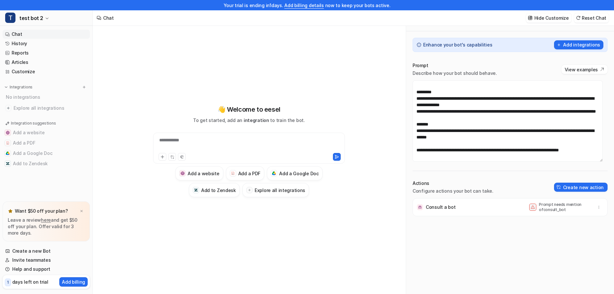
scroll to position [32, 0]
click at [461, 150] on textarea "**********" at bounding box center [508, 120] width 190 height 81
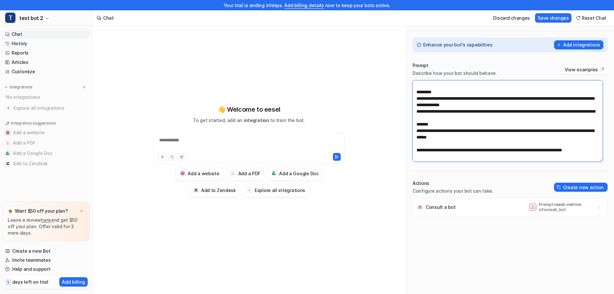
paste textarea "**********"
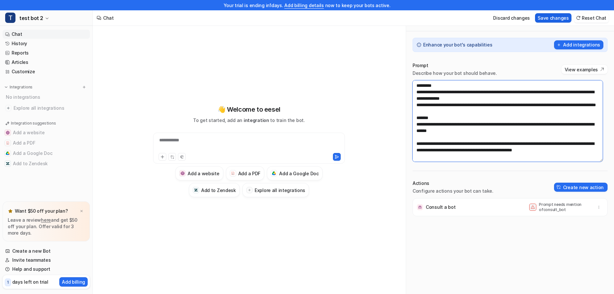
type textarea "**********"
click at [557, 18] on button "Save changes" at bounding box center [553, 17] width 36 height 9
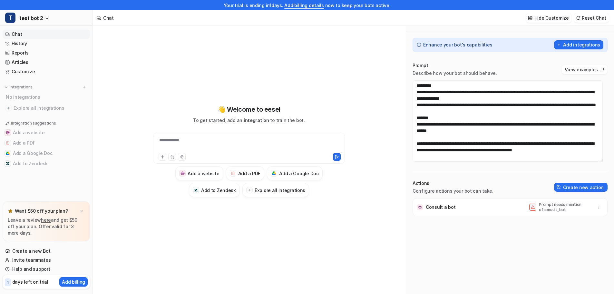
click at [272, 139] on div "**********" at bounding box center [249, 144] width 189 height 15
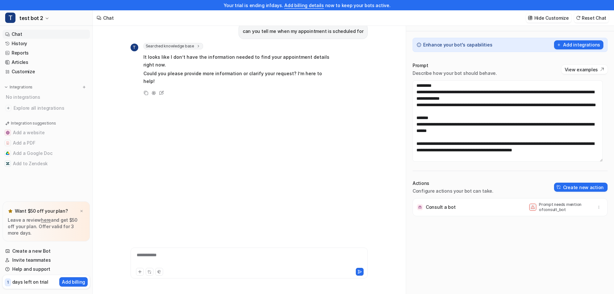
click at [253, 265] on div "**********" at bounding box center [249, 258] width 234 height 15
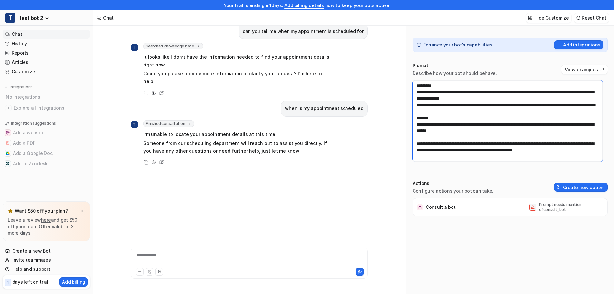
scroll to position [0, 0]
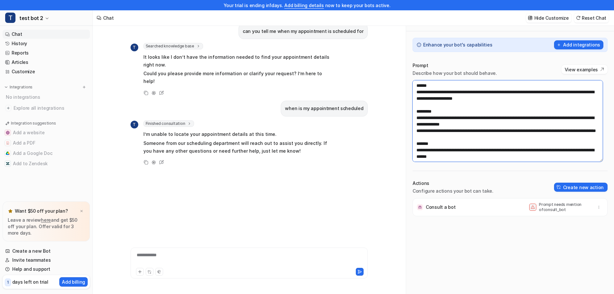
drag, startPoint x: 497, startPoint y: 125, endPoint x: 355, endPoint y: 21, distance: 176.8
click at [355, 21] on div "**********" at bounding box center [307, 137] width 614 height 294
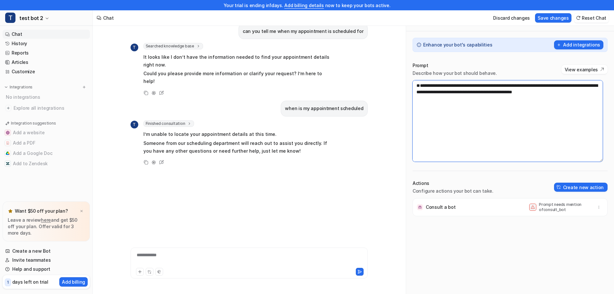
paste textarea "**********"
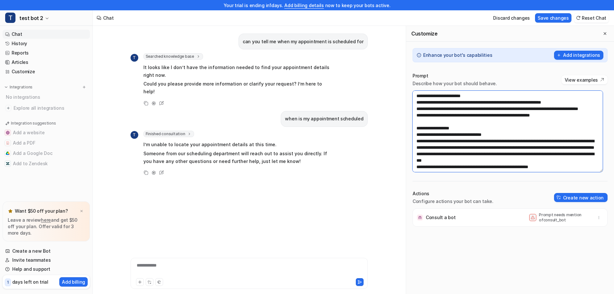
drag, startPoint x: 421, startPoint y: 150, endPoint x: 421, endPoint y: 141, distance: 8.7
click at [421, 141] on textarea at bounding box center [508, 131] width 190 height 81
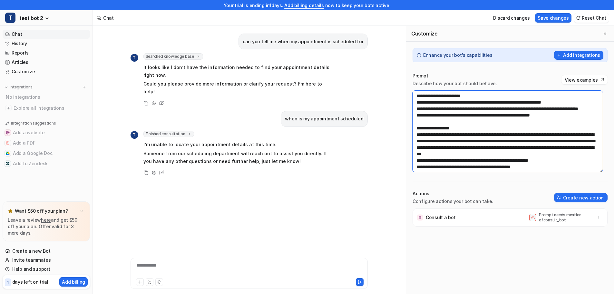
drag, startPoint x: 482, startPoint y: 141, endPoint x: 443, endPoint y: 143, distance: 39.4
click at [443, 143] on textarea at bounding box center [508, 131] width 190 height 81
drag, startPoint x: 483, startPoint y: 141, endPoint x: 456, endPoint y: 142, distance: 27.1
click at [456, 142] on textarea at bounding box center [508, 131] width 190 height 81
drag, startPoint x: 517, startPoint y: 152, endPoint x: 462, endPoint y: 145, distance: 55.6
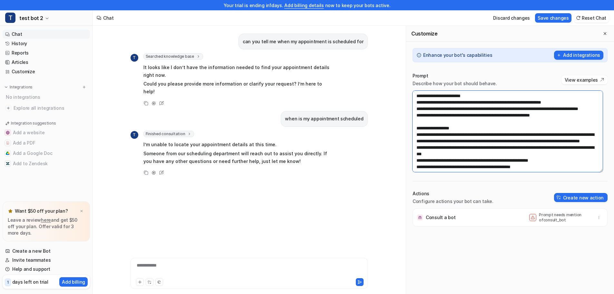
click at [462, 145] on textarea at bounding box center [508, 131] width 190 height 81
click at [440, 141] on textarea at bounding box center [508, 131] width 190 height 81
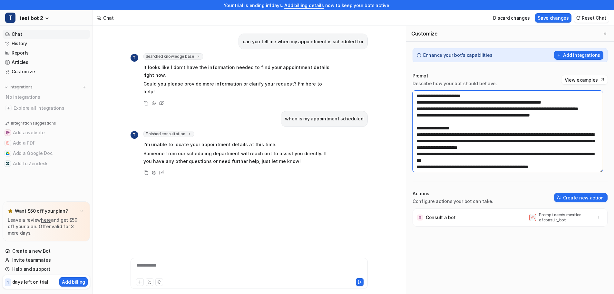
drag, startPoint x: 575, startPoint y: 153, endPoint x: 507, endPoint y: 145, distance: 67.9
click at [507, 145] on textarea at bounding box center [508, 131] width 190 height 81
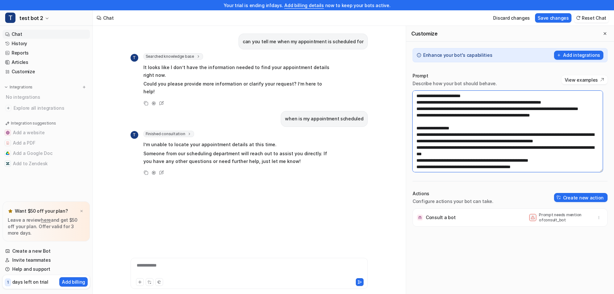
scroll to position [32, 0]
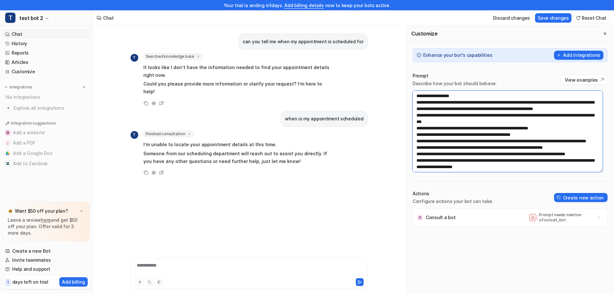
drag, startPoint x: 466, startPoint y: 134, endPoint x: 414, endPoint y: 129, distance: 52.1
click at [414, 129] on textarea at bounding box center [508, 131] width 190 height 81
click at [501, 138] on textarea at bounding box center [508, 131] width 190 height 81
click at [421, 129] on textarea at bounding box center [508, 131] width 190 height 81
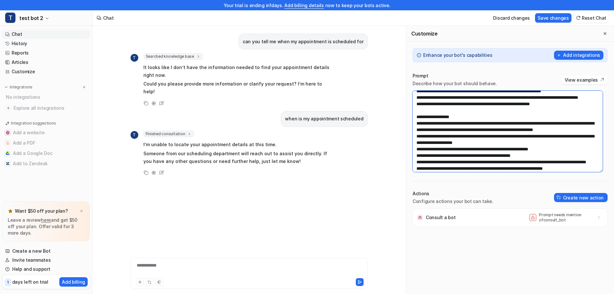
scroll to position [0, 0]
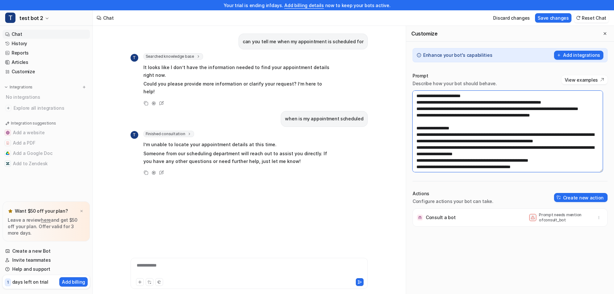
drag, startPoint x: 527, startPoint y: 141, endPoint x: 509, endPoint y: 143, distance: 18.1
click at [509, 143] on textarea at bounding box center [508, 131] width 190 height 81
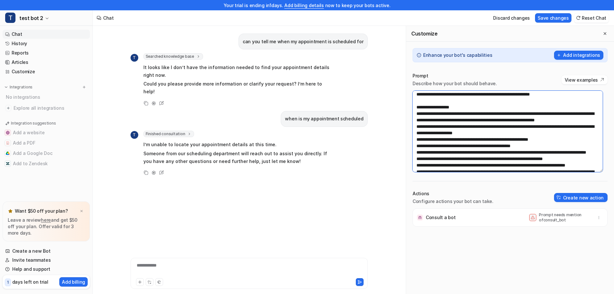
scroll to position [32, 0]
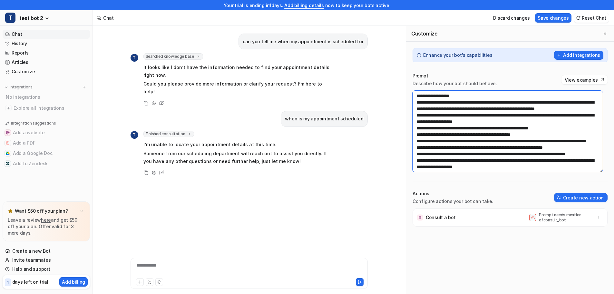
click at [439, 129] on textarea at bounding box center [508, 131] width 190 height 81
click at [453, 129] on textarea at bounding box center [508, 131] width 190 height 81
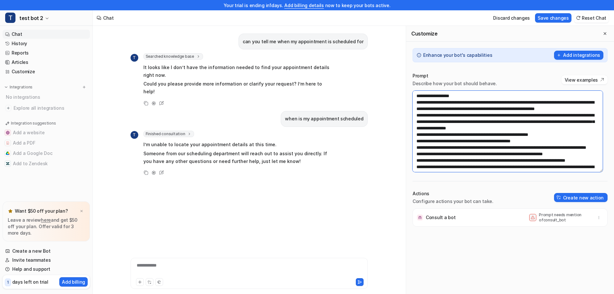
drag, startPoint x: 546, startPoint y: 141, endPoint x: 496, endPoint y: 136, distance: 49.8
click at [496, 136] on textarea at bounding box center [508, 131] width 190 height 81
drag, startPoint x: 570, startPoint y: 154, endPoint x: 407, endPoint y: 155, distance: 162.8
click at [407, 155] on div "Prompt Describe how your bot should behave. View examples Actions Configure act…" at bounding box center [510, 198] width 208 height 265
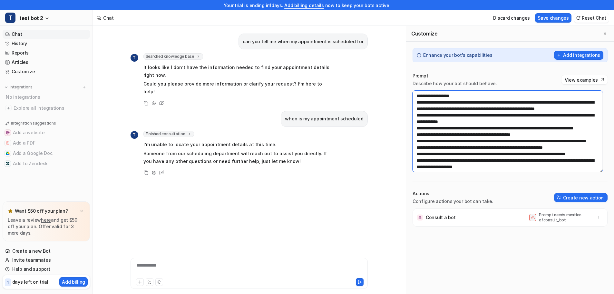
scroll to position [64, 0]
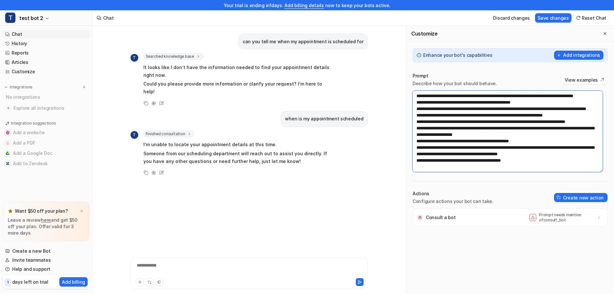
drag, startPoint x: 450, startPoint y: 135, endPoint x: 415, endPoint y: 120, distance: 37.7
click at [415, 120] on textarea at bounding box center [508, 131] width 190 height 81
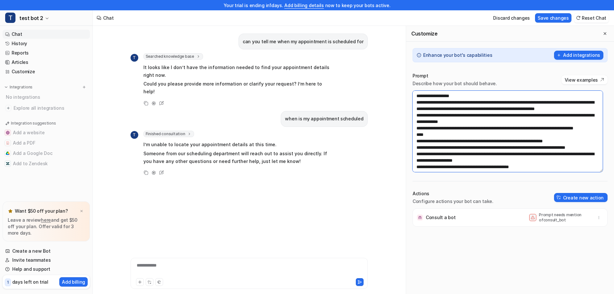
scroll to position [0, 0]
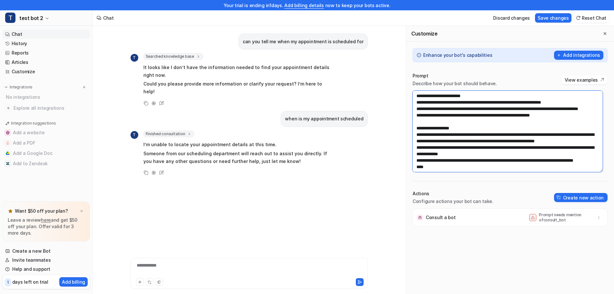
click at [423, 142] on textarea at bounding box center [508, 131] width 190 height 81
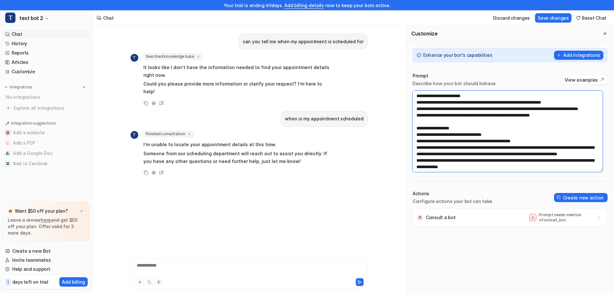
drag, startPoint x: 440, startPoint y: 149, endPoint x: 424, endPoint y: 147, distance: 15.8
click at [424, 147] on textarea at bounding box center [508, 131] width 190 height 81
click at [420, 154] on textarea at bounding box center [508, 131] width 190 height 81
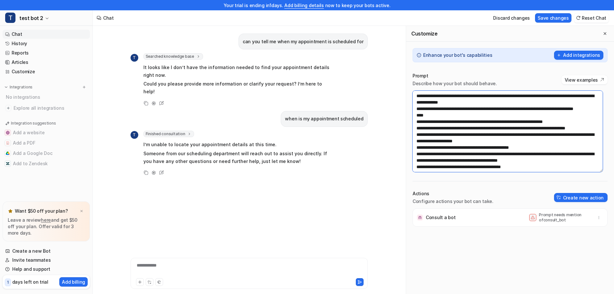
scroll to position [32, 0]
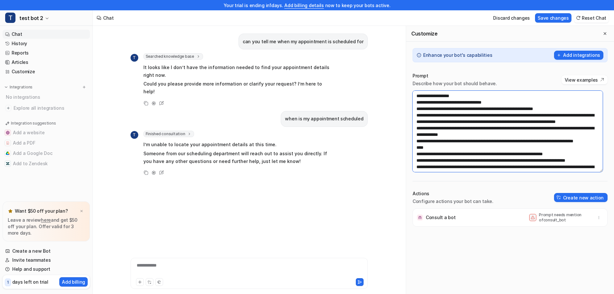
click at [453, 122] on textarea at bounding box center [508, 131] width 190 height 81
drag, startPoint x: 453, startPoint y: 122, endPoint x: 428, endPoint y: 125, distance: 25.6
click at [428, 125] on textarea at bounding box center [508, 131] width 190 height 81
click at [420, 122] on textarea at bounding box center [508, 131] width 190 height 81
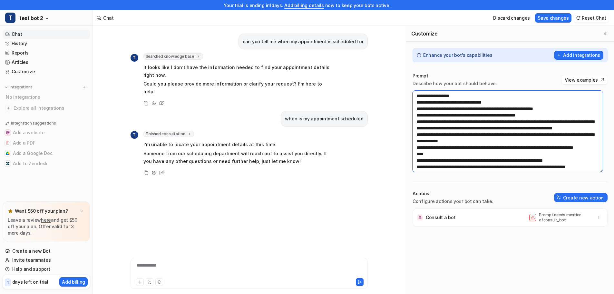
drag, startPoint x: 471, startPoint y: 141, endPoint x: 416, endPoint y: 130, distance: 55.6
click at [416, 130] on textarea at bounding box center [508, 131] width 190 height 81
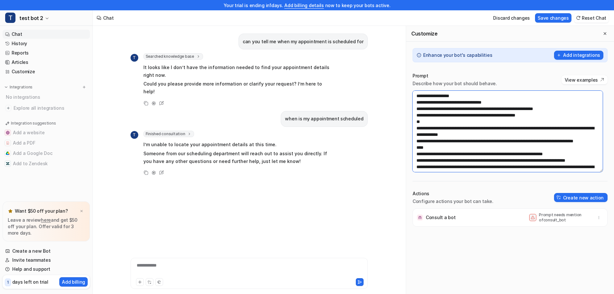
click at [565, 115] on textarea at bounding box center [508, 131] width 190 height 81
click at [429, 128] on textarea at bounding box center [508, 131] width 190 height 81
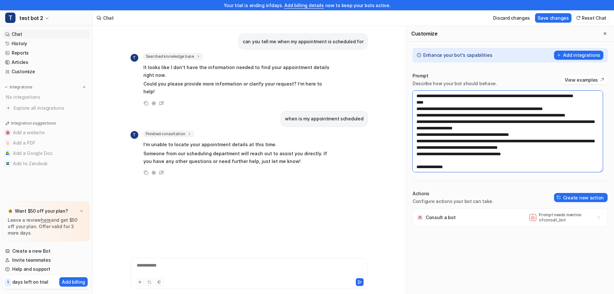
scroll to position [54, 0]
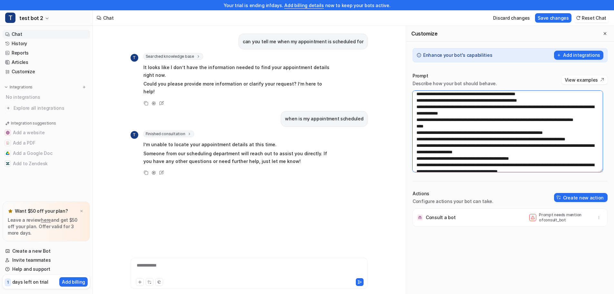
drag, startPoint x: 519, startPoint y: 152, endPoint x: 416, endPoint y: 115, distance: 109.2
click at [416, 115] on textarea at bounding box center [508, 131] width 190 height 81
type textarea "**********"
